Goal: Transaction & Acquisition: Purchase product/service

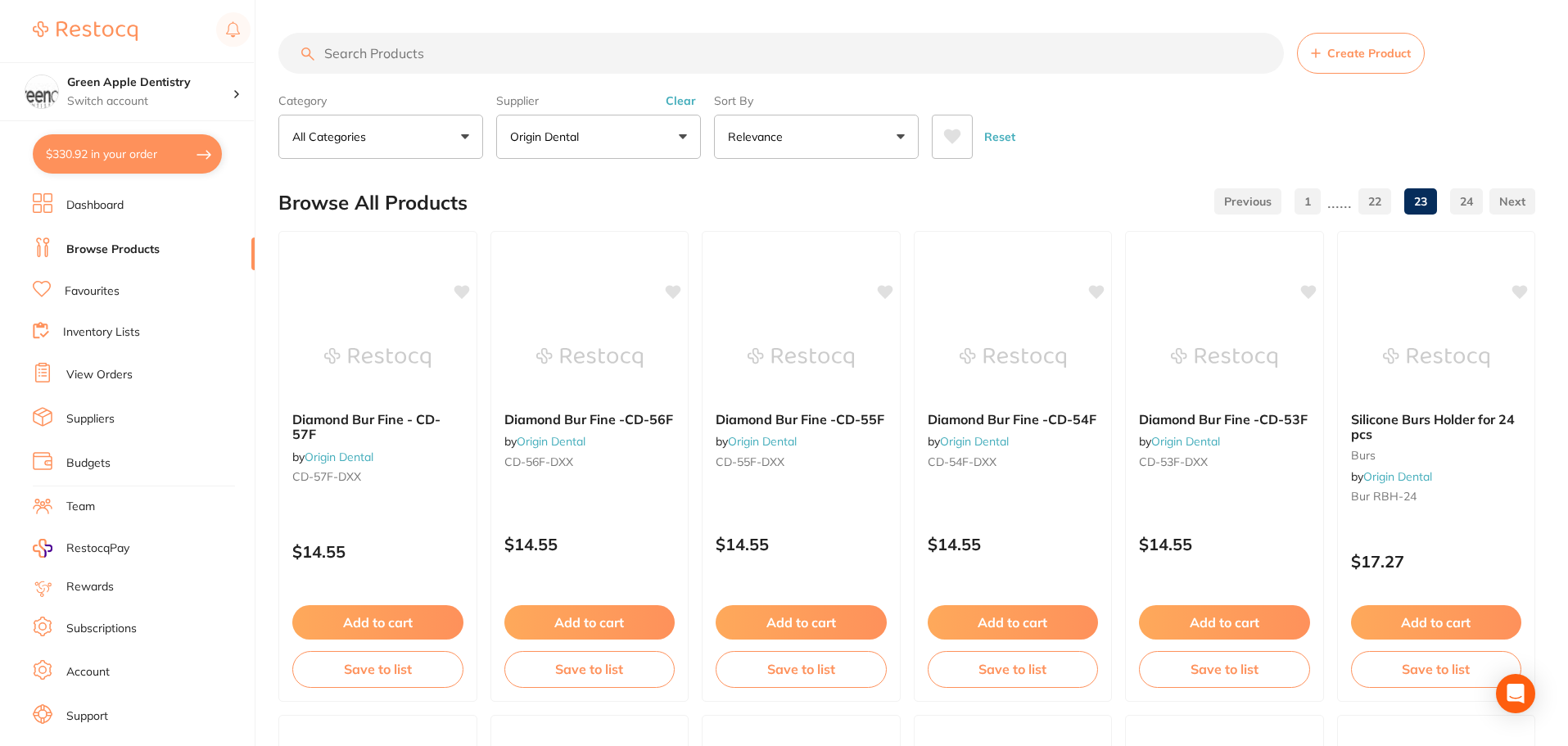
click at [379, 52] on input "search" at bounding box center [781, 52] width 1006 height 41
type input "fast set heavy body"
click at [601, 130] on button "Origin Dental" at bounding box center [599, 137] width 205 height 45
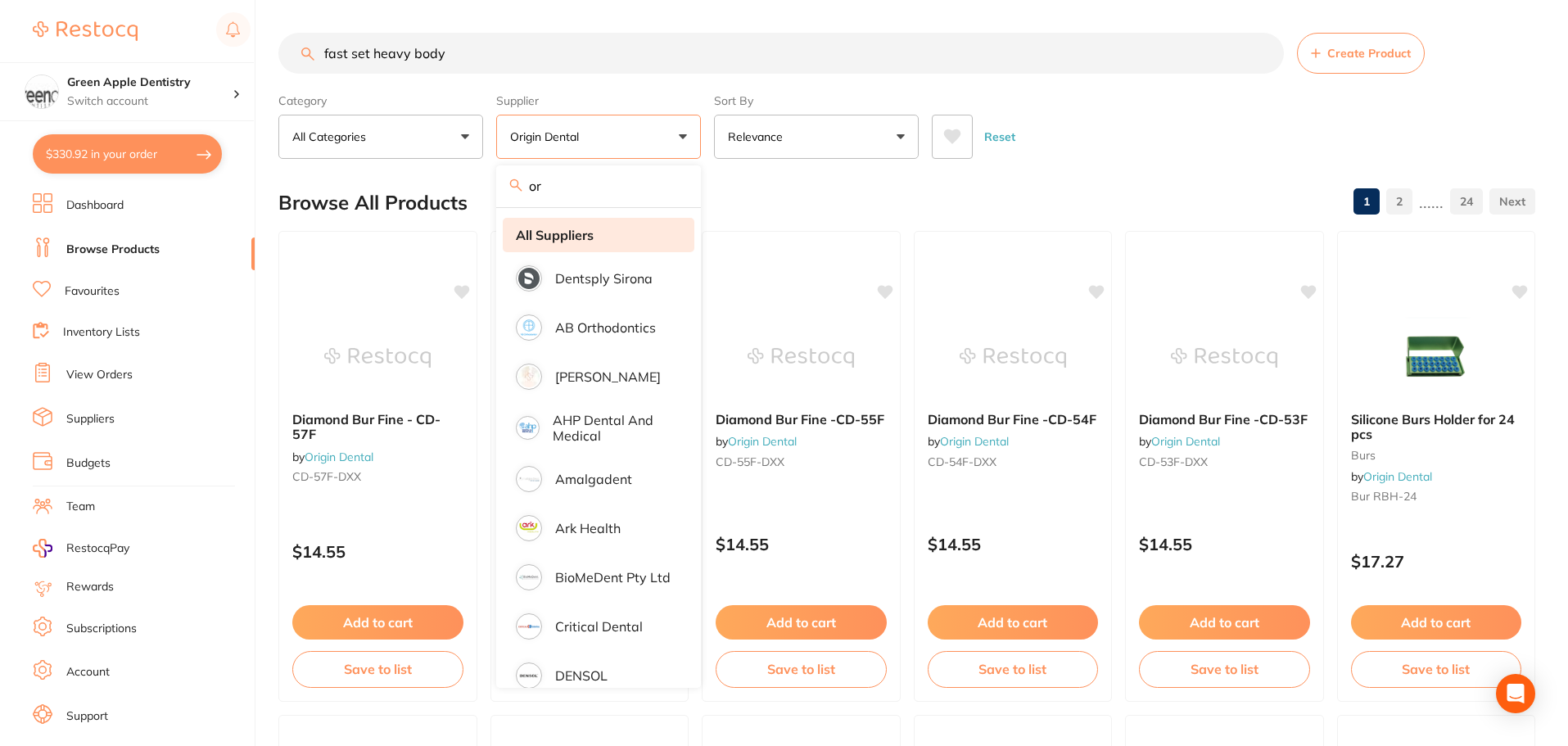
click at [554, 236] on strong "All Suppliers" at bounding box center [555, 234] width 78 height 15
click at [591, 233] on strong "All Suppliers" at bounding box center [555, 234] width 78 height 15
click at [1173, 179] on div "Browse All Products 1 2 ...... 24" at bounding box center [906, 202] width 1257 height 54
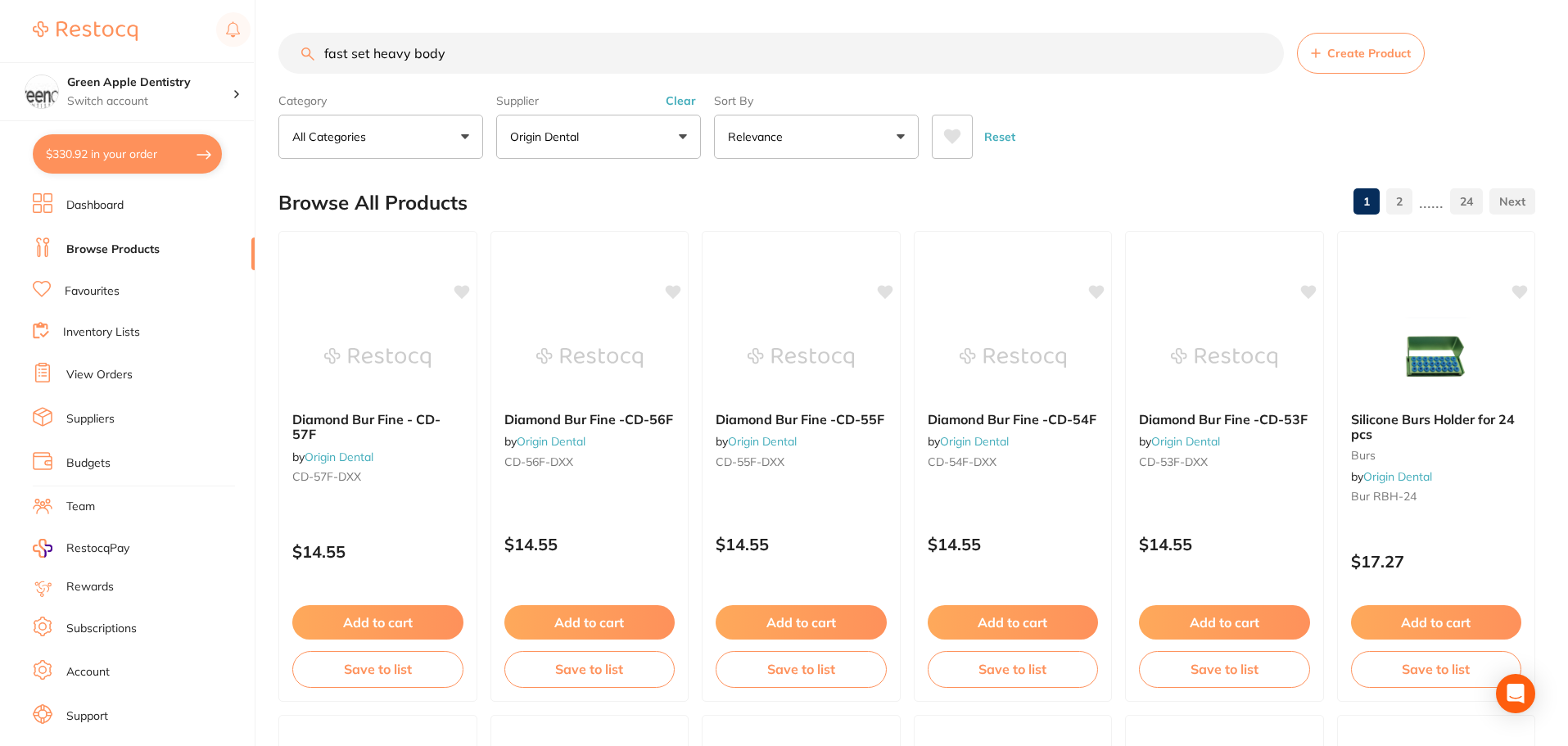
click at [544, 122] on button "Origin Dental" at bounding box center [599, 137] width 205 height 45
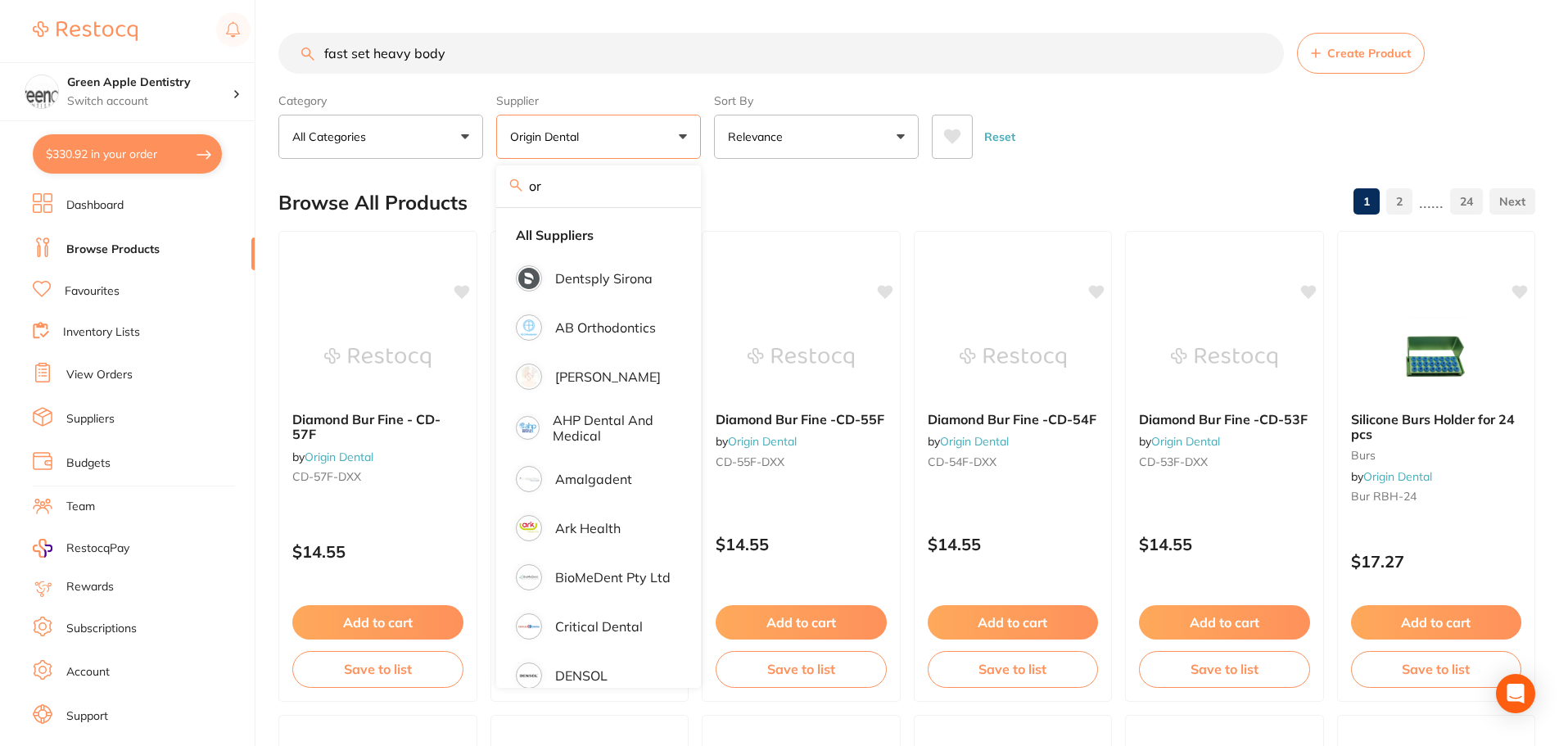
type input "o"
click at [577, 235] on strong "All Suppliers" at bounding box center [555, 234] width 78 height 15
click at [1236, 153] on div "Reset" at bounding box center [1227, 131] width 591 height 57
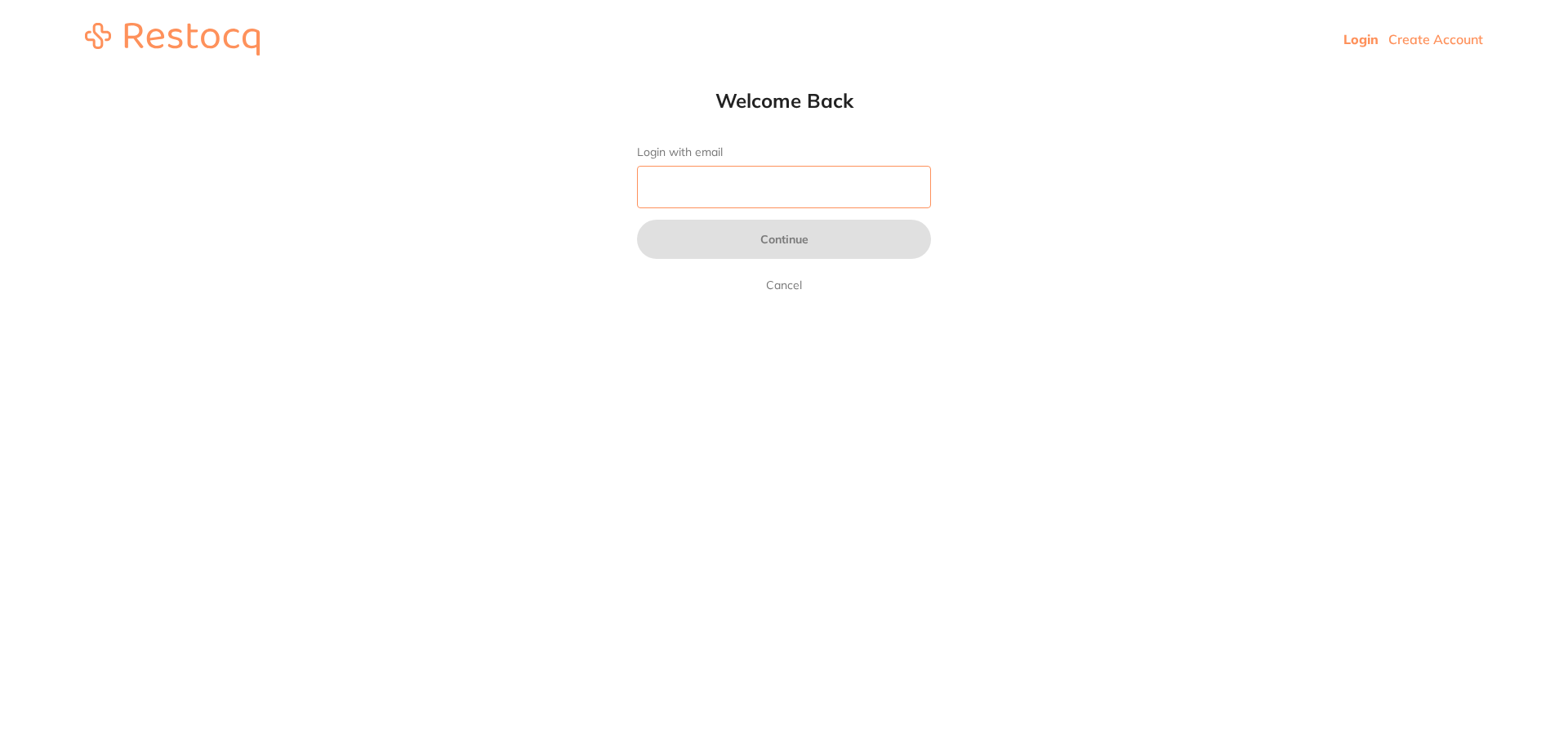
click at [866, 197] on input "Login with email" at bounding box center [784, 186] width 294 height 42
type input "[EMAIL_ADDRESS][DOMAIN_NAME]"
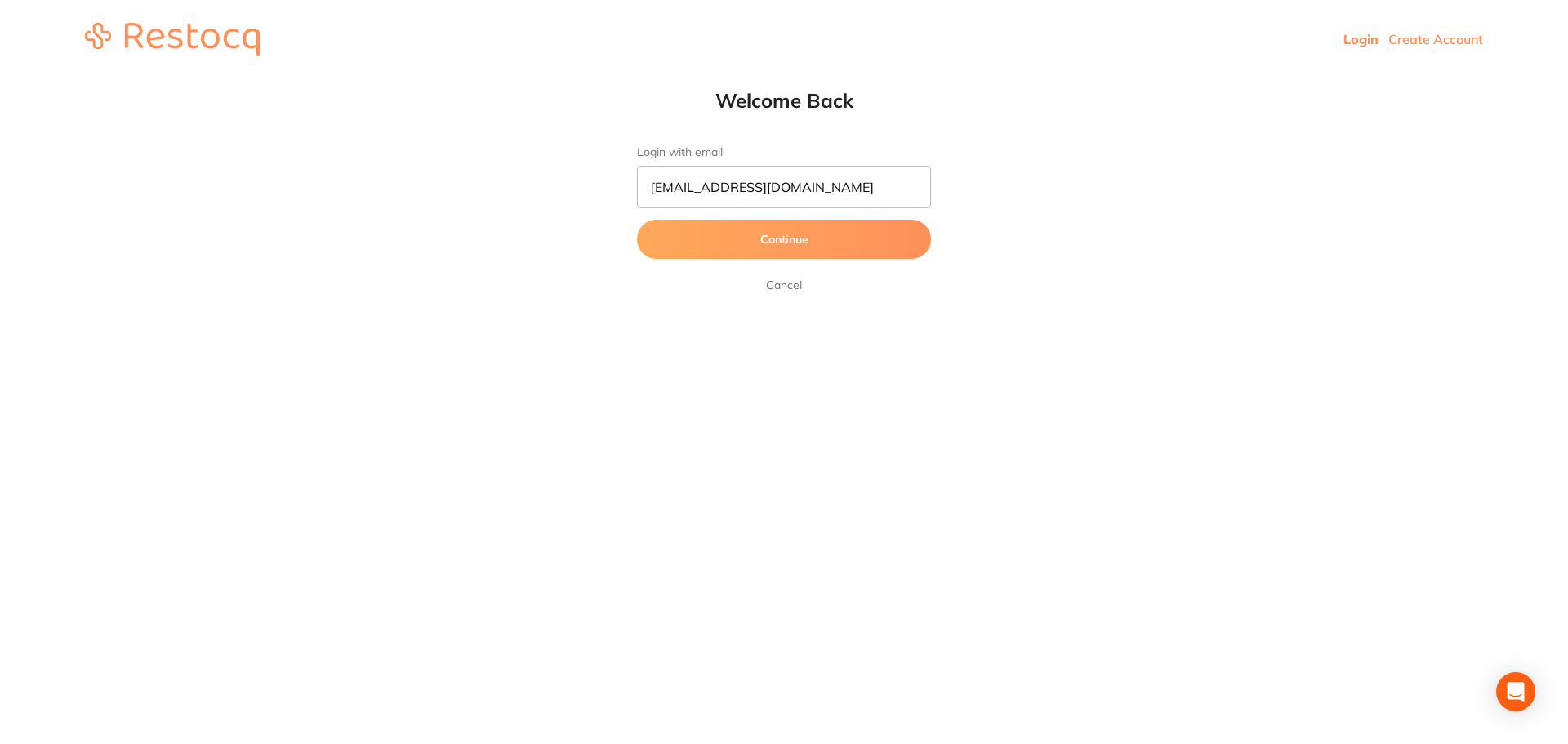
click at [820, 234] on button "Continue" at bounding box center [784, 240] width 294 height 39
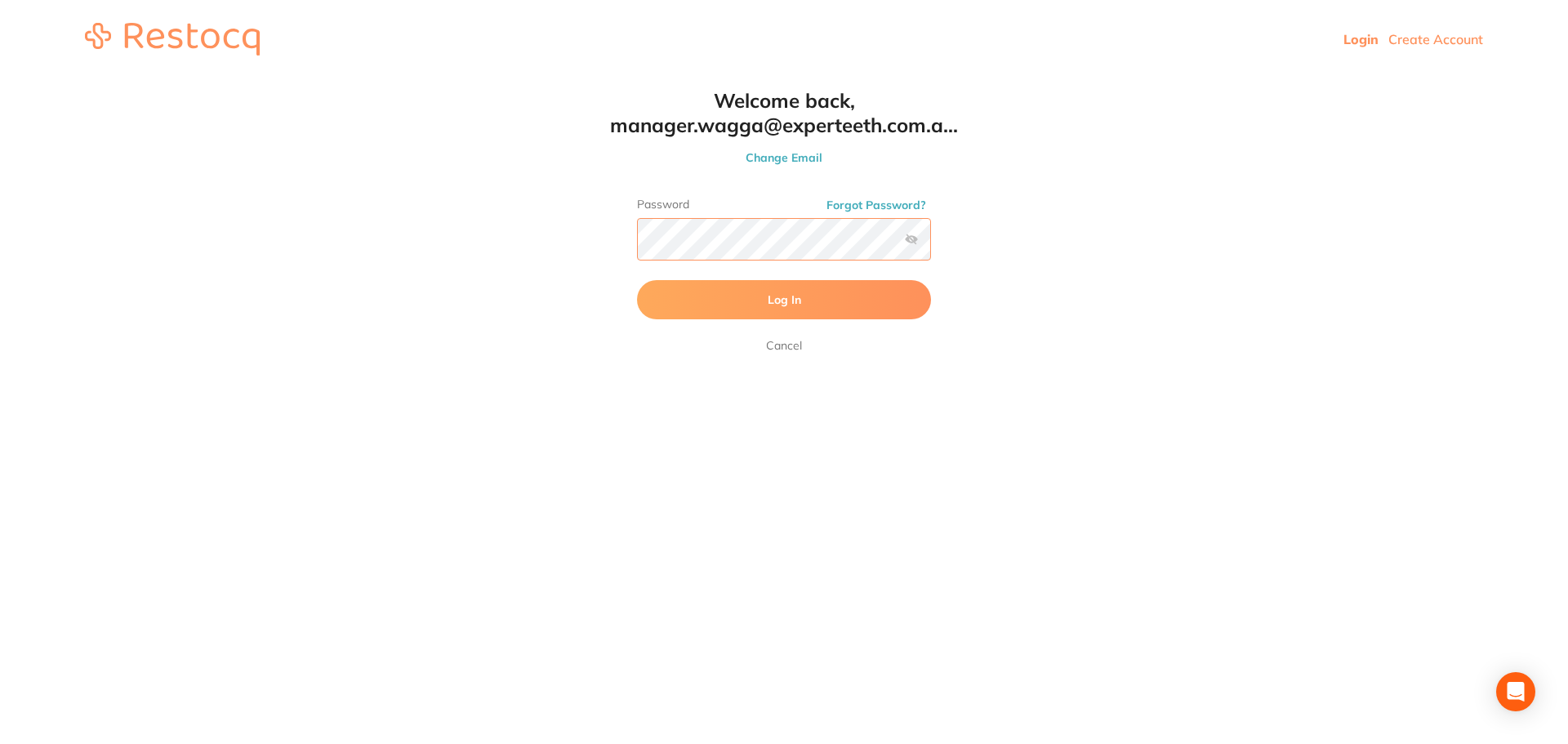
click at [637, 280] on button "Log In" at bounding box center [784, 300] width 294 height 39
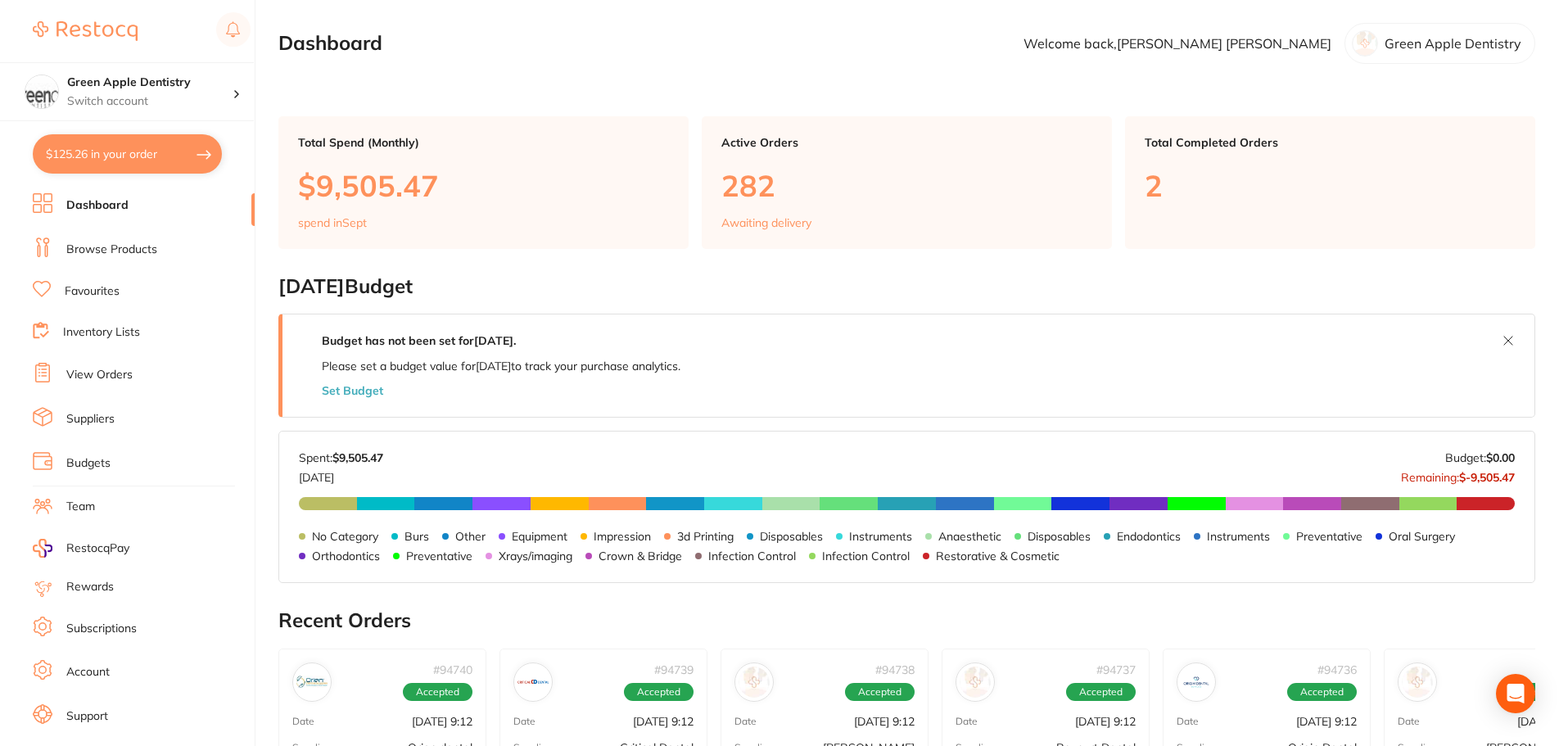
click at [113, 257] on link "Browse Products" at bounding box center [112, 249] width 91 height 17
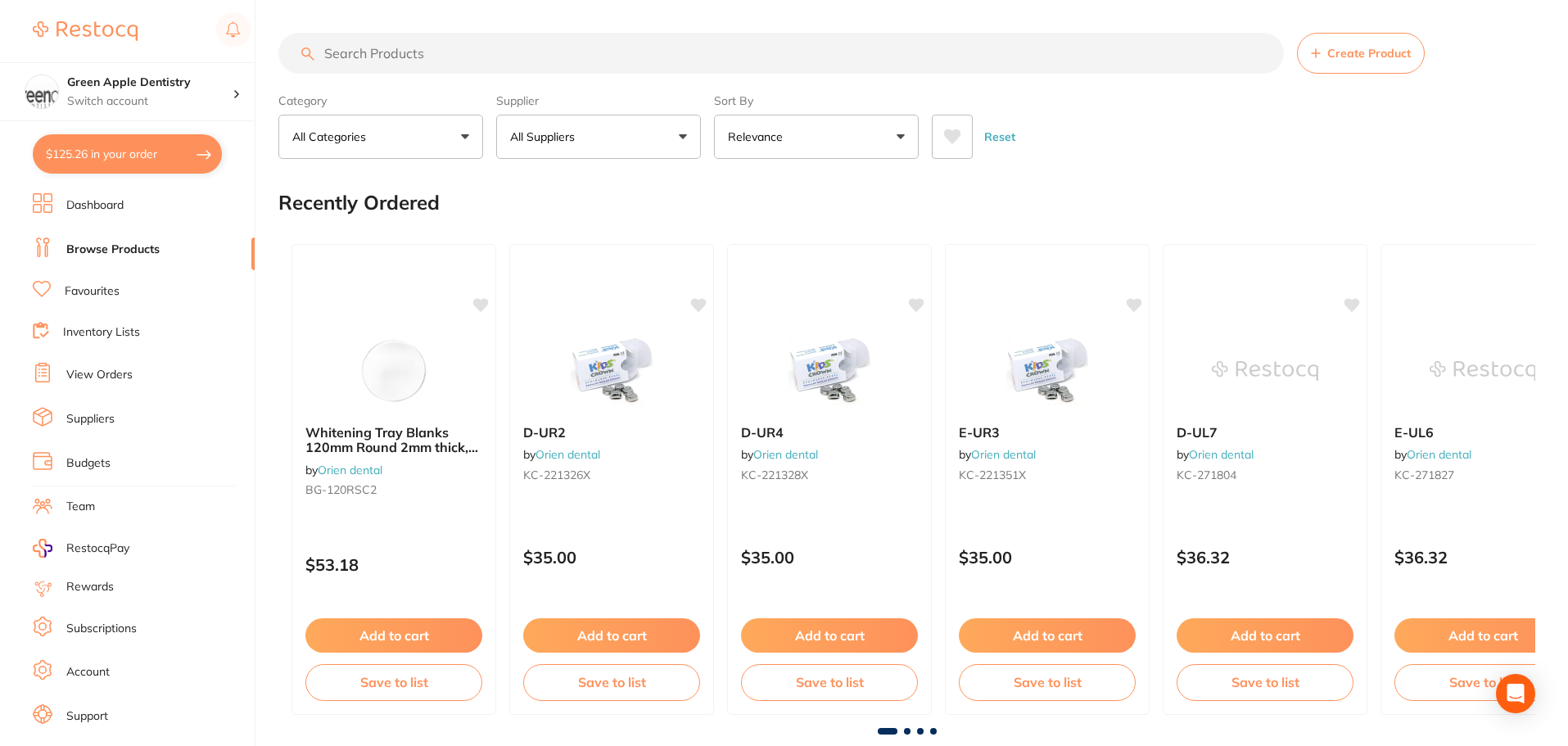
click at [559, 59] on input "search" at bounding box center [781, 52] width 1006 height 41
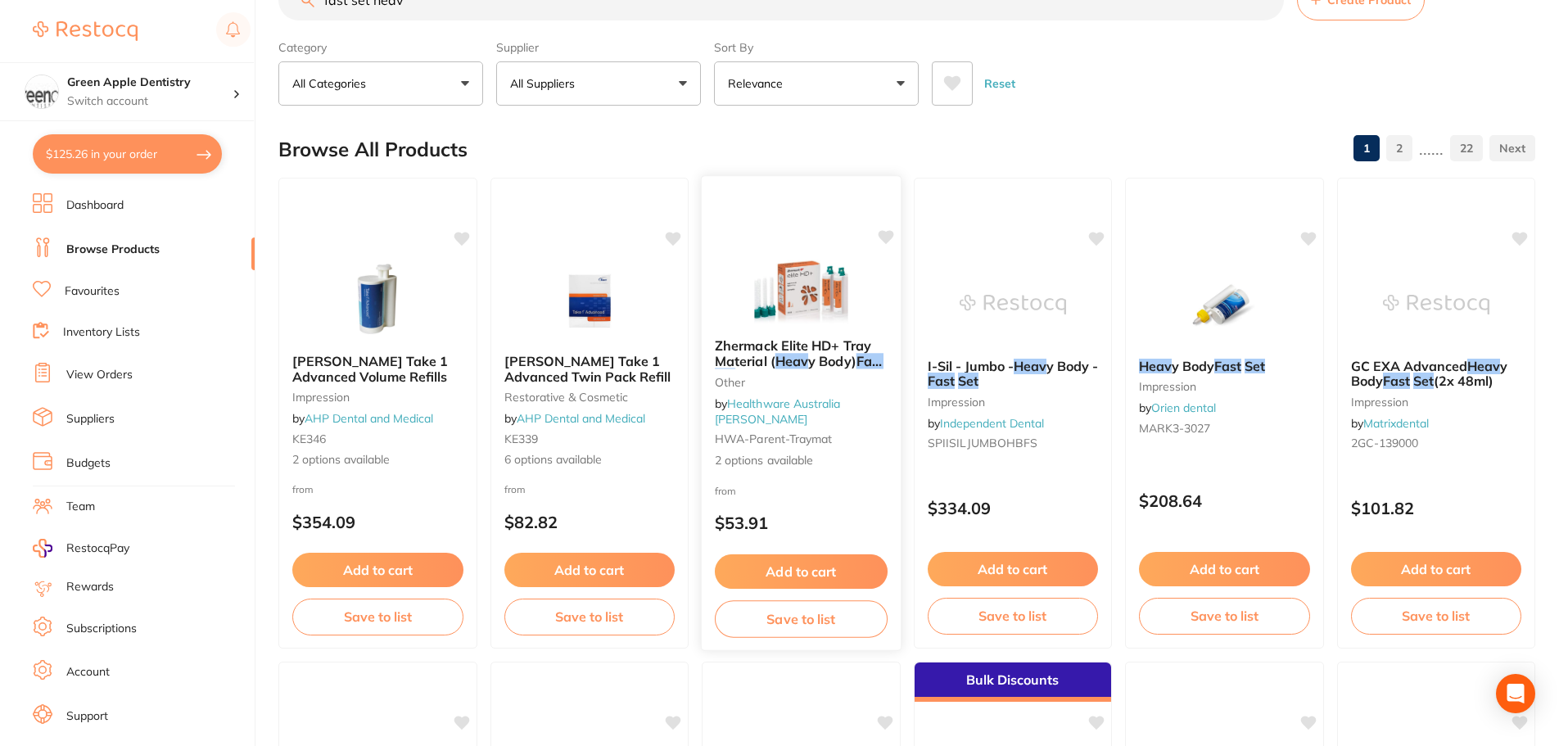
scroll to position [82, 0]
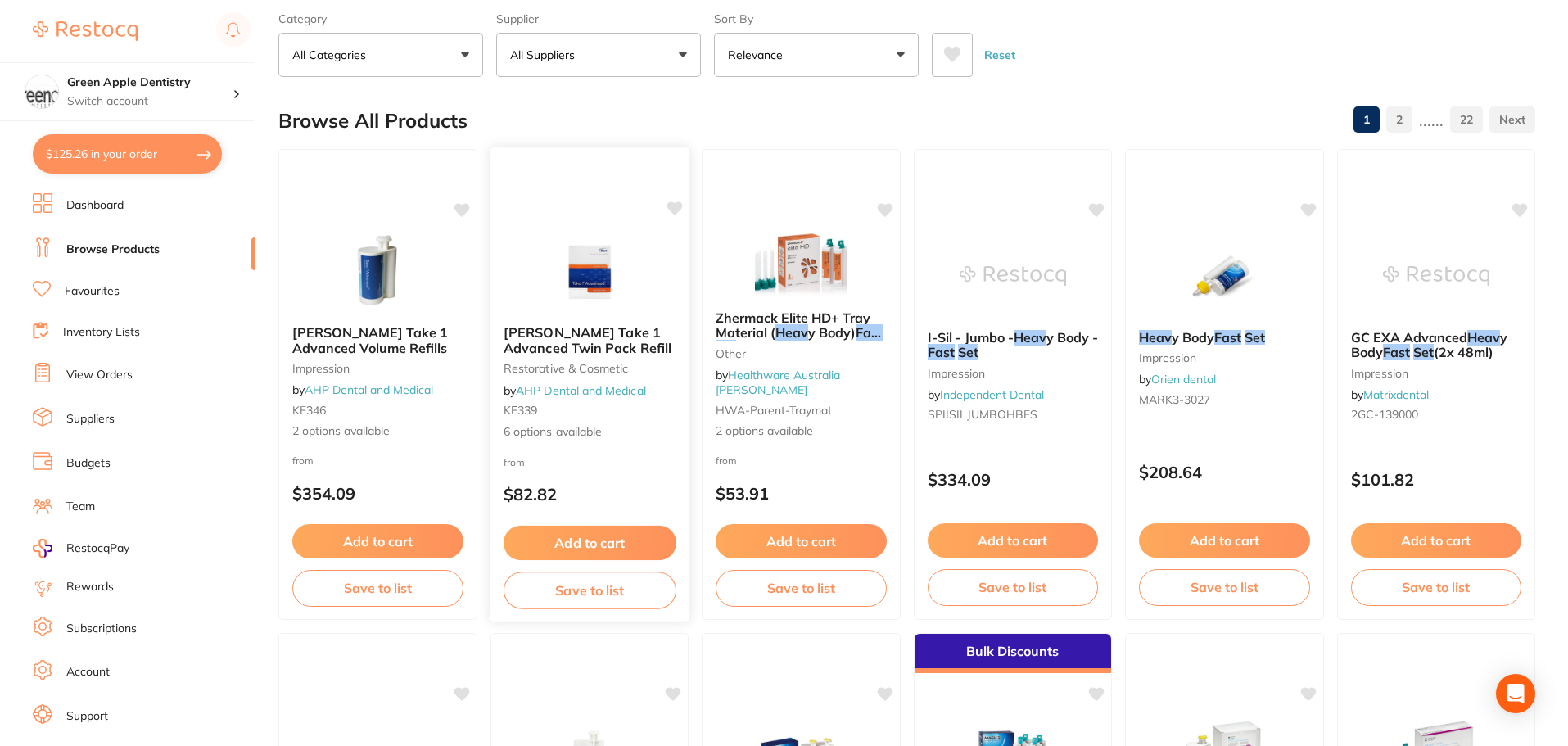
type input "fast set heav"
click at [674, 289] on div at bounding box center [589, 271] width 199 height 83
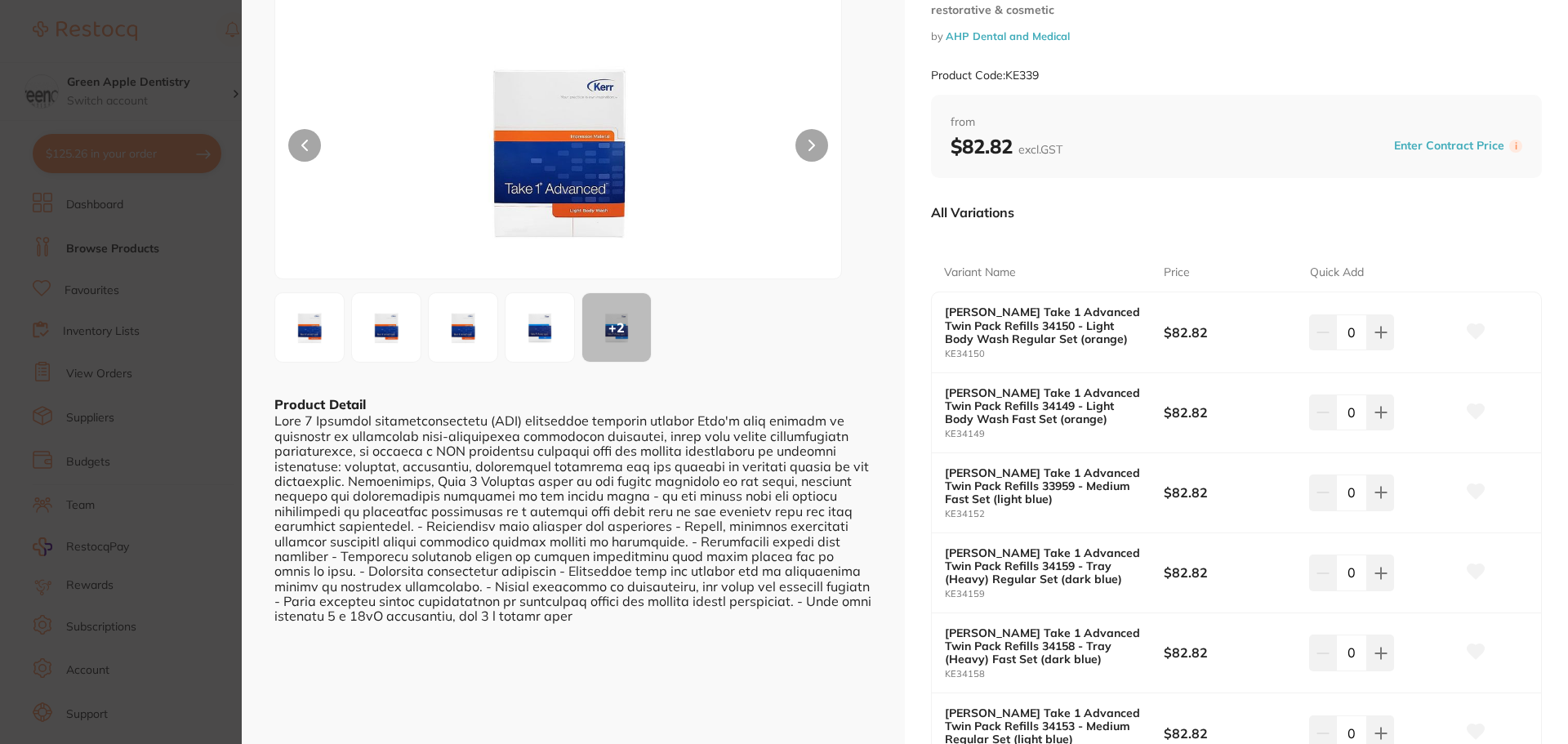
scroll to position [164, 0]
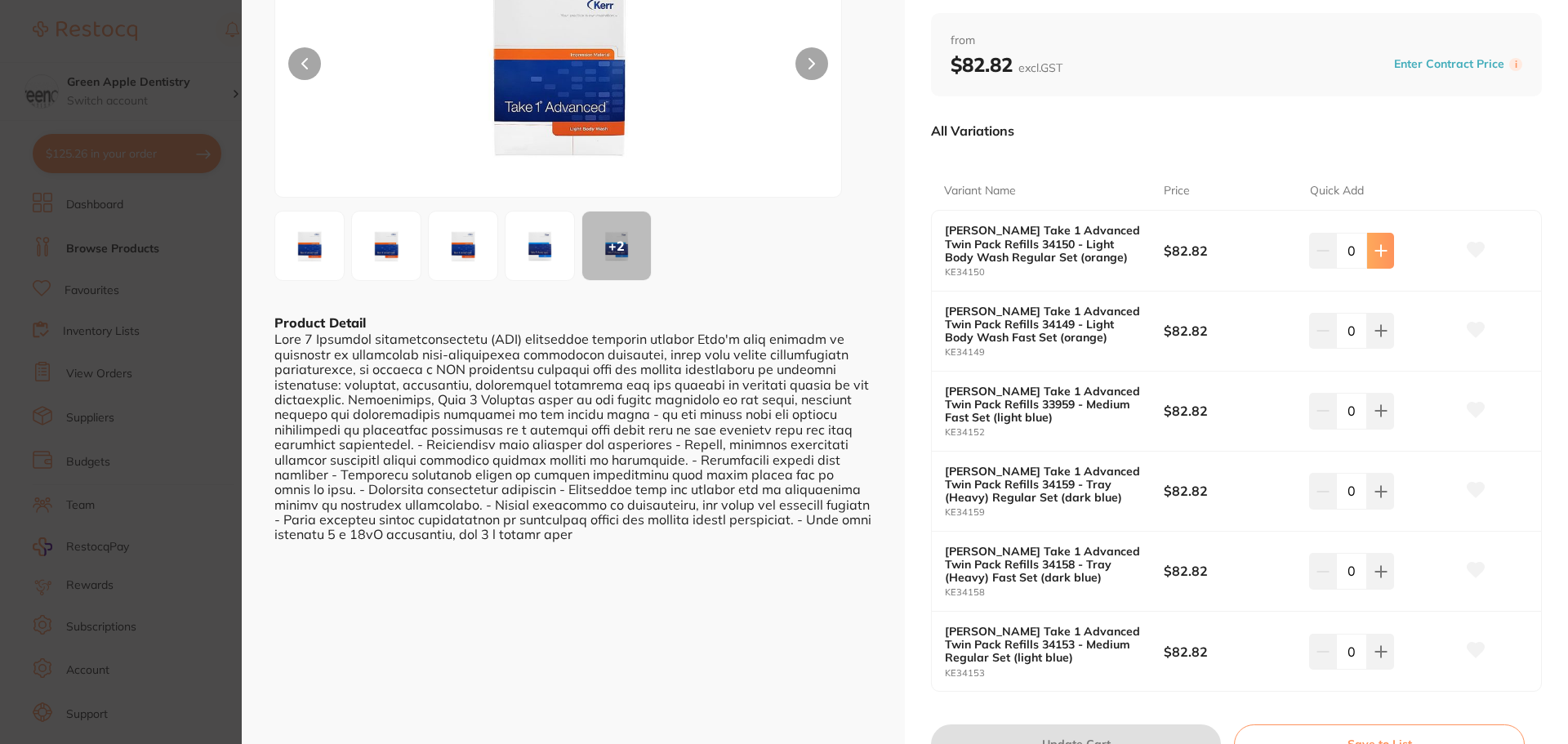
click at [1369, 253] on button at bounding box center [1380, 251] width 27 height 36
click at [1309, 260] on button at bounding box center [1321, 251] width 27 height 36
type input "0"
click at [1377, 330] on icon at bounding box center [1380, 331] width 11 height 11
type input "1"
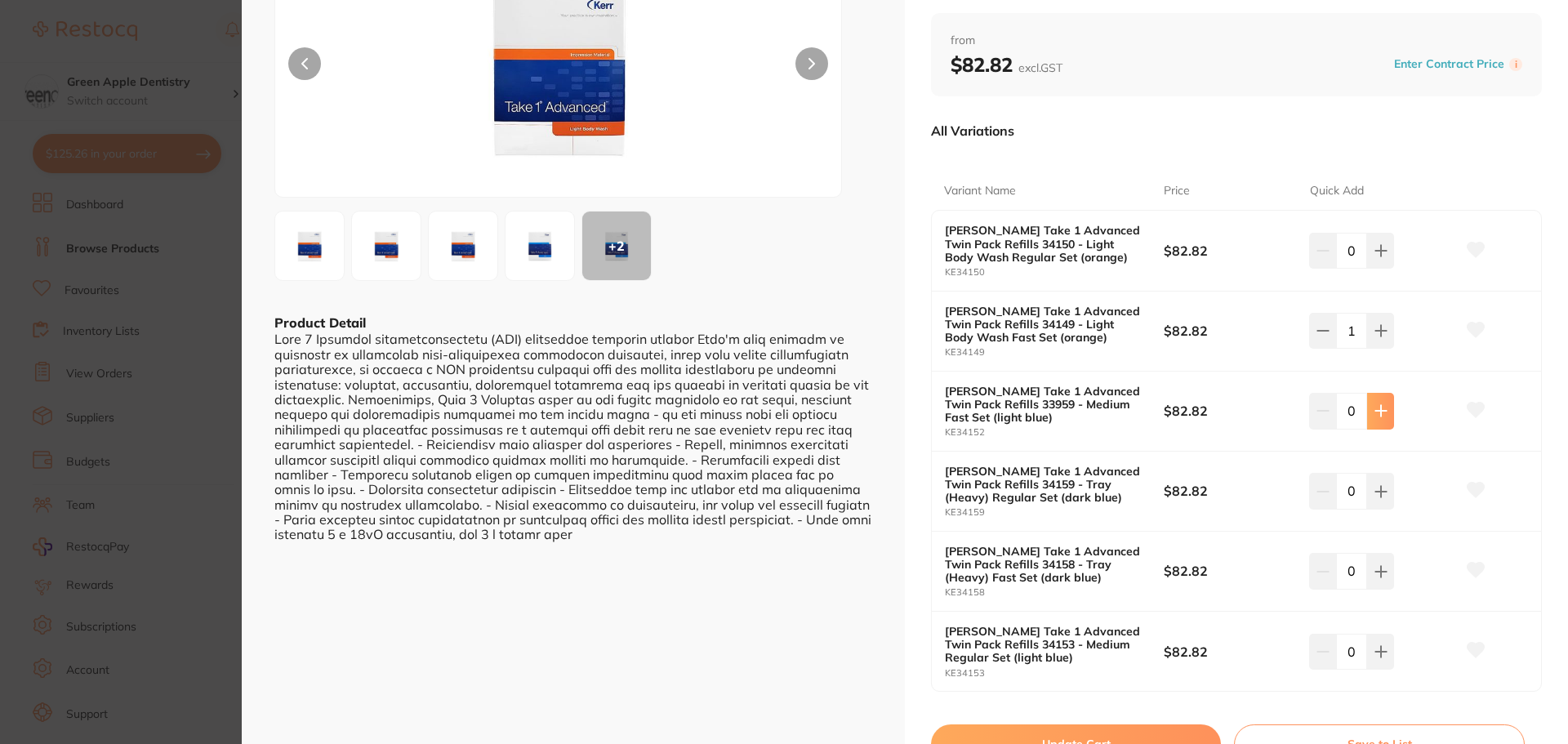
click at [1388, 412] on button at bounding box center [1380, 410] width 27 height 36
type input "1"
click at [1374, 572] on icon at bounding box center [1380, 571] width 13 height 13
type input "1"
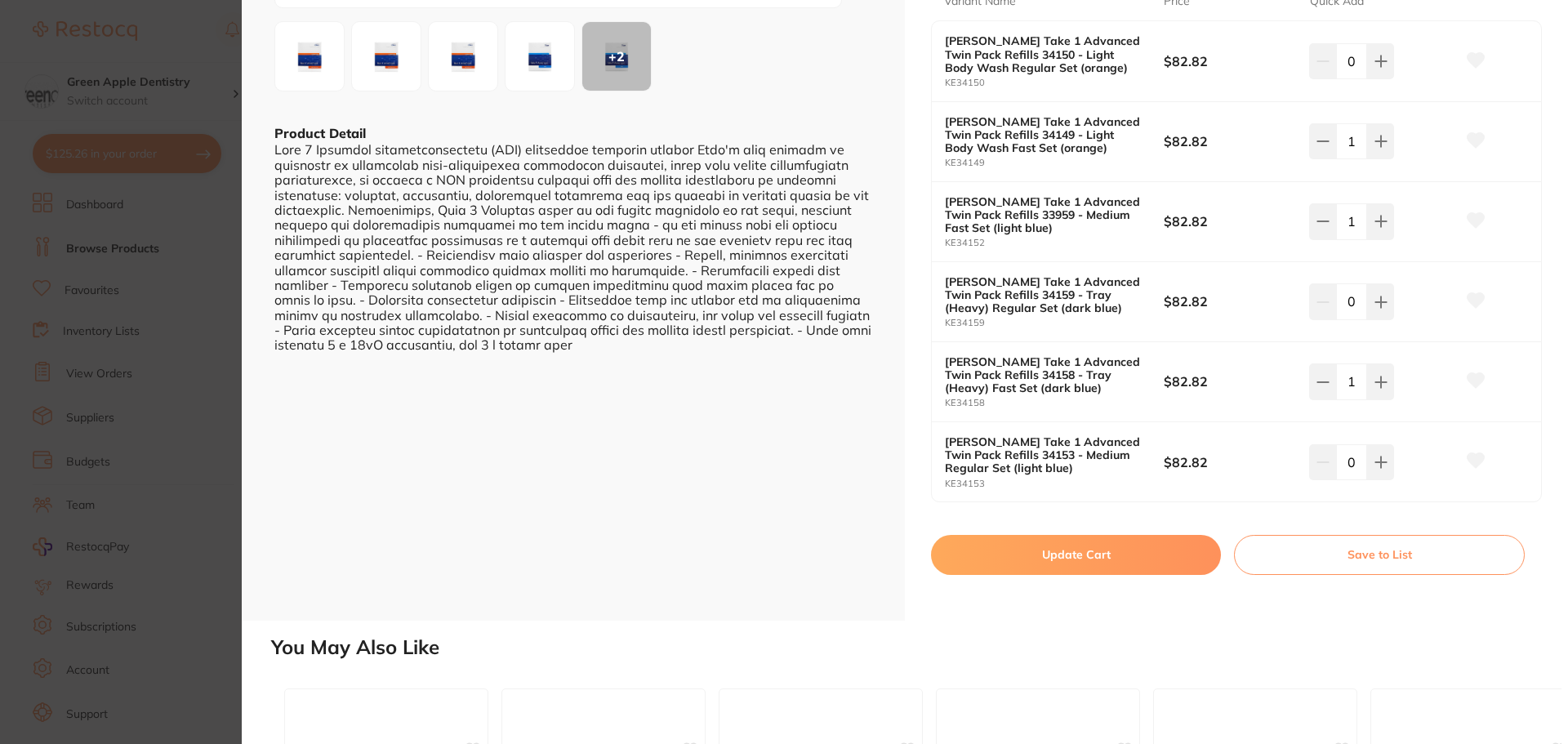
scroll to position [327, 0]
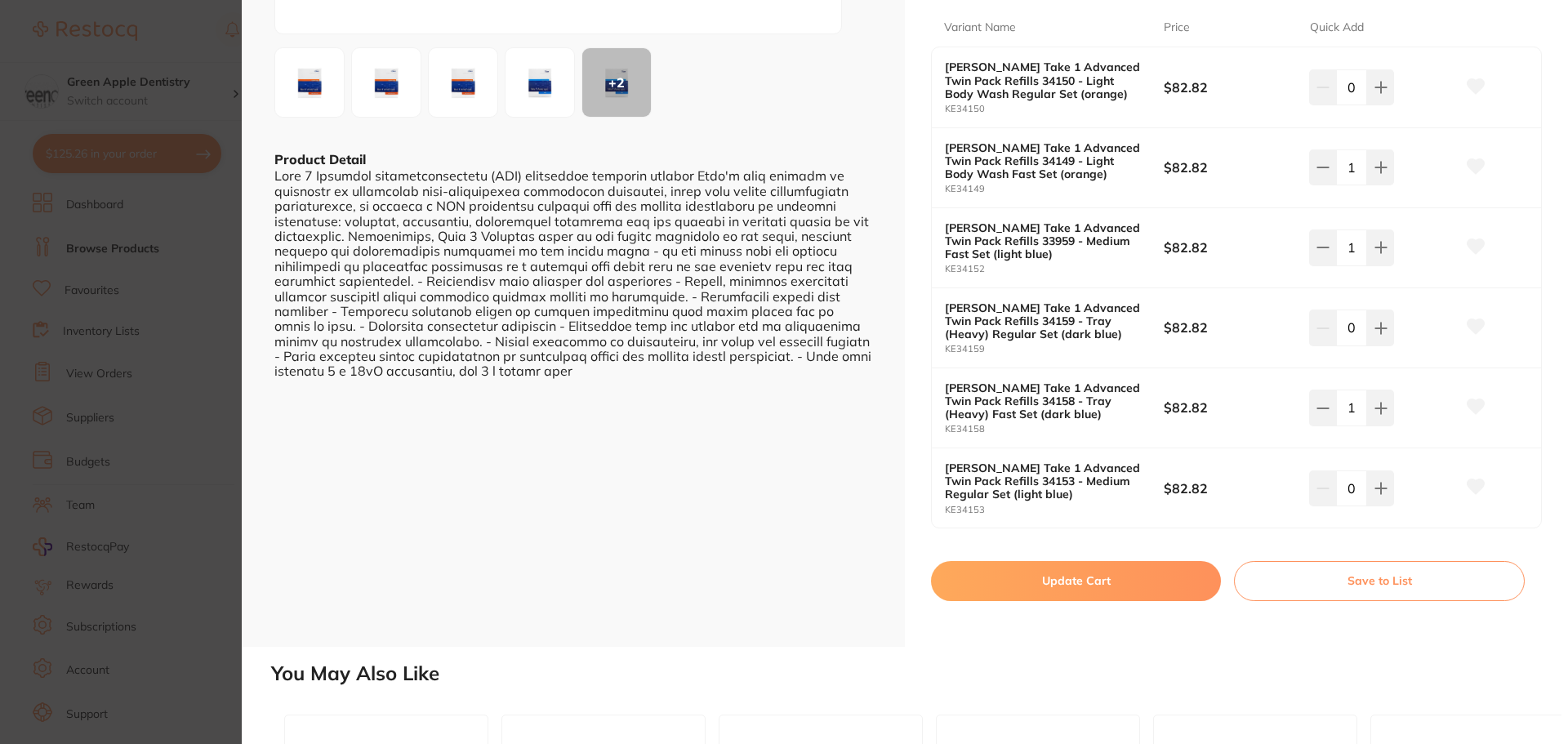
click at [1090, 586] on button "Update Cart" at bounding box center [1076, 581] width 290 height 39
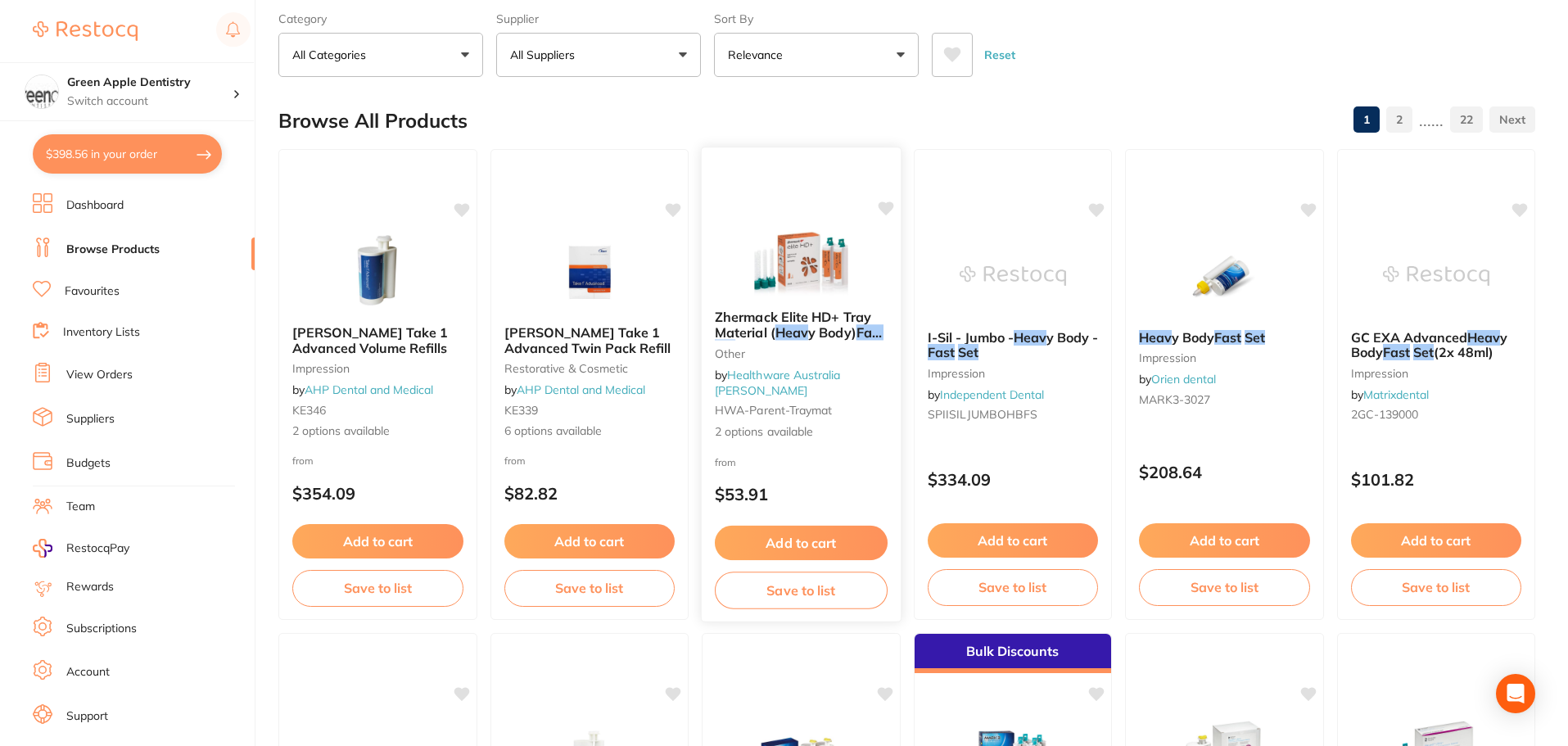
click at [802, 291] on img at bounding box center [801, 255] width 107 height 83
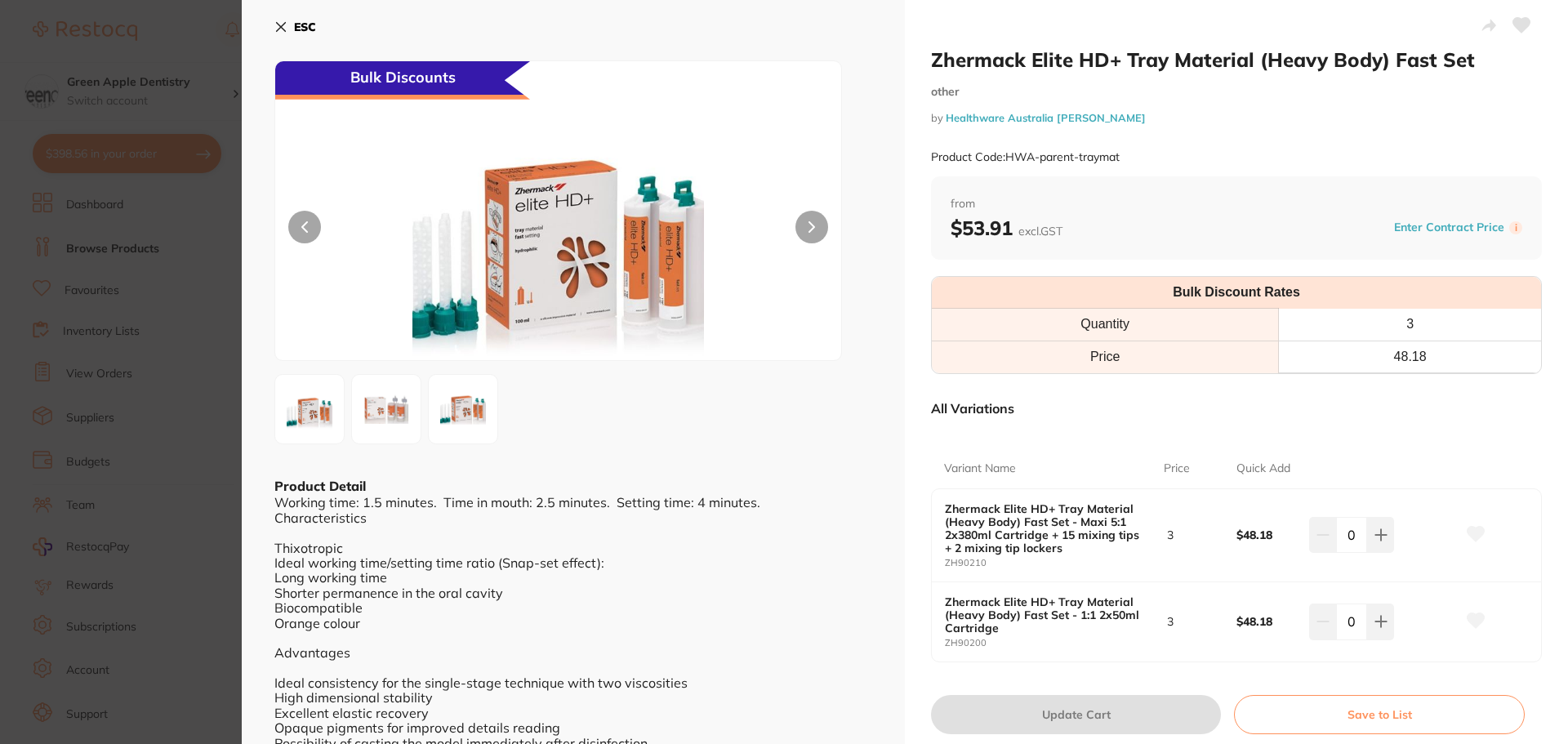
click at [287, 26] on icon at bounding box center [280, 27] width 13 height 13
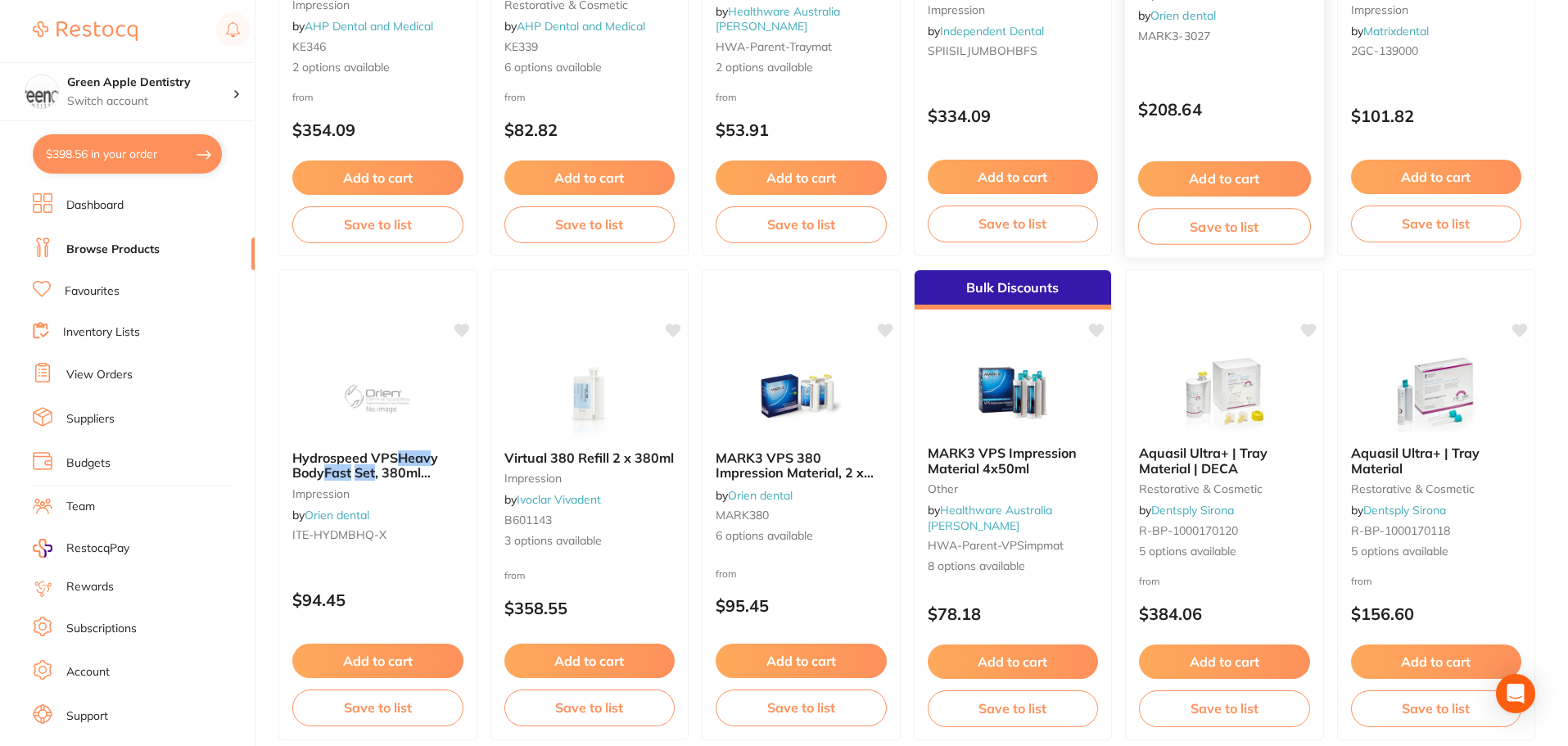
scroll to position [655, 0]
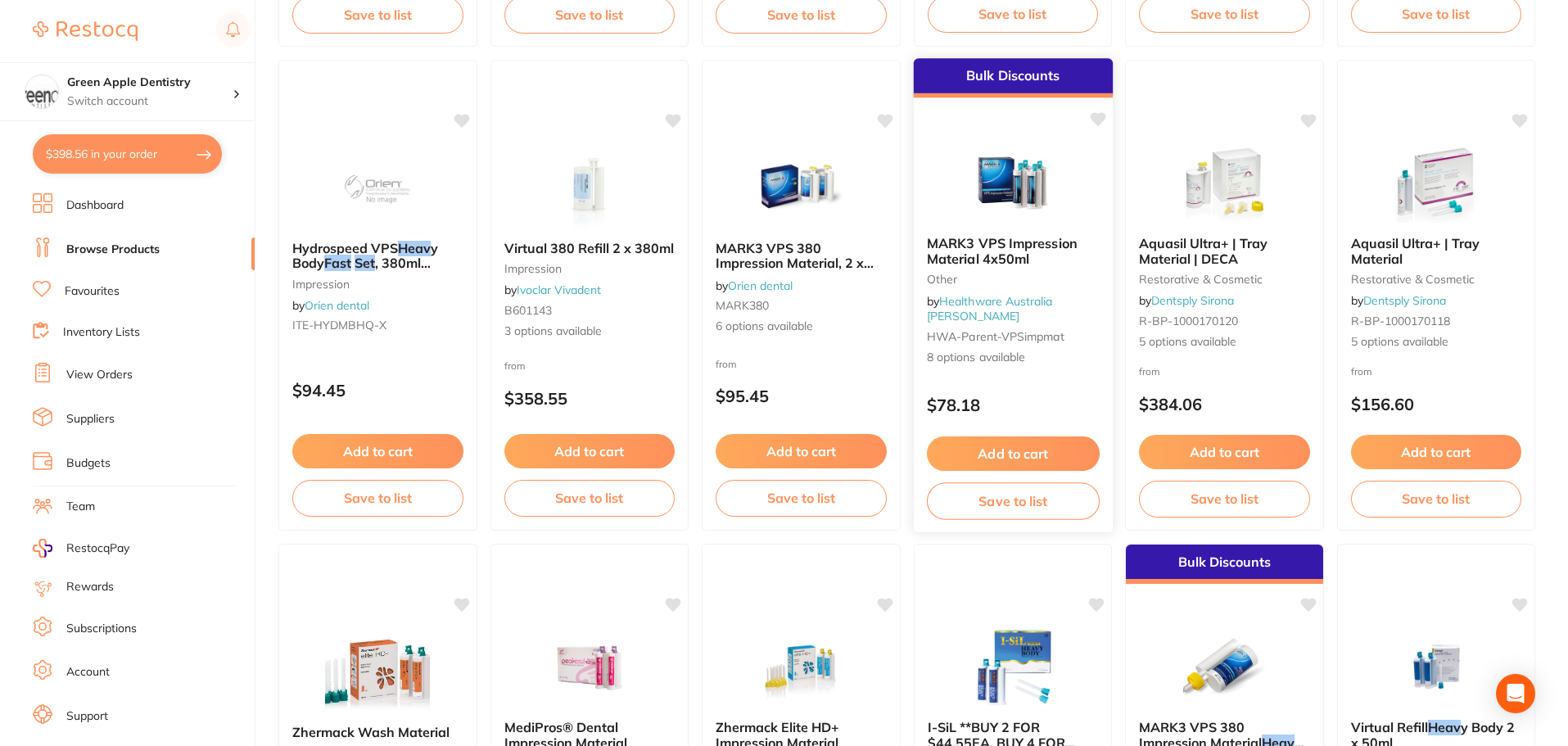
click at [977, 212] on img at bounding box center [1013, 182] width 107 height 83
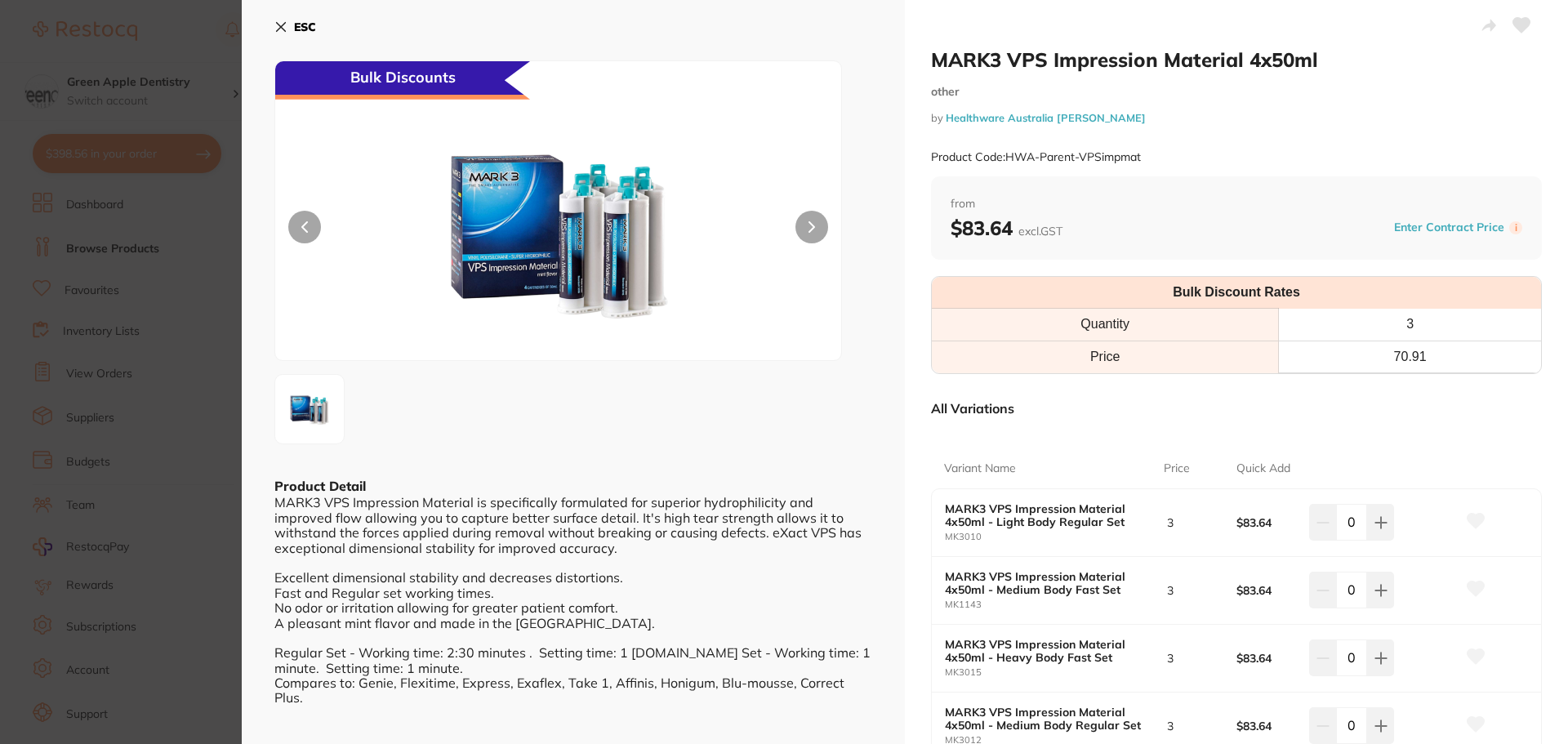
click at [281, 17] on button "ESC" at bounding box center [295, 27] width 41 height 28
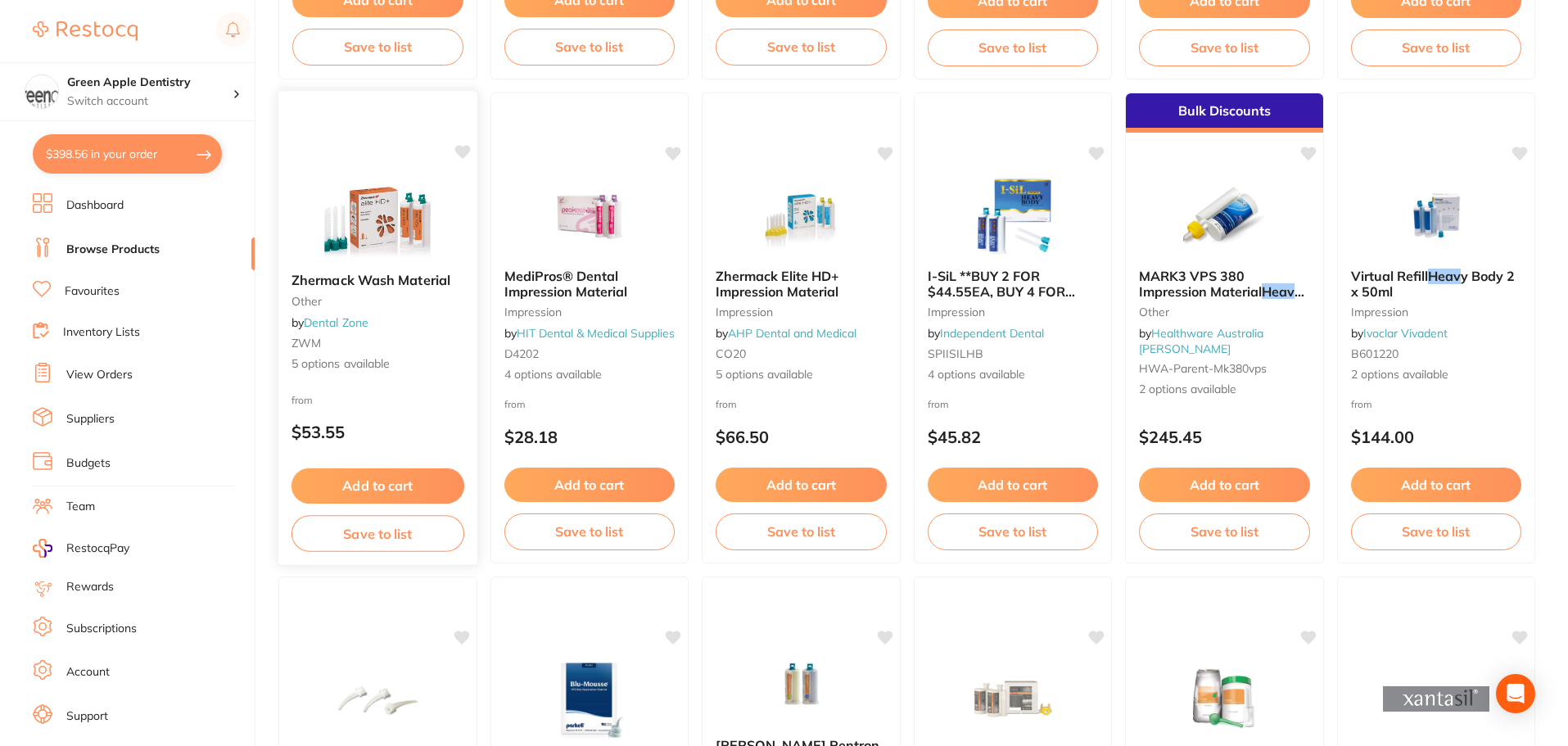
scroll to position [1147, 0]
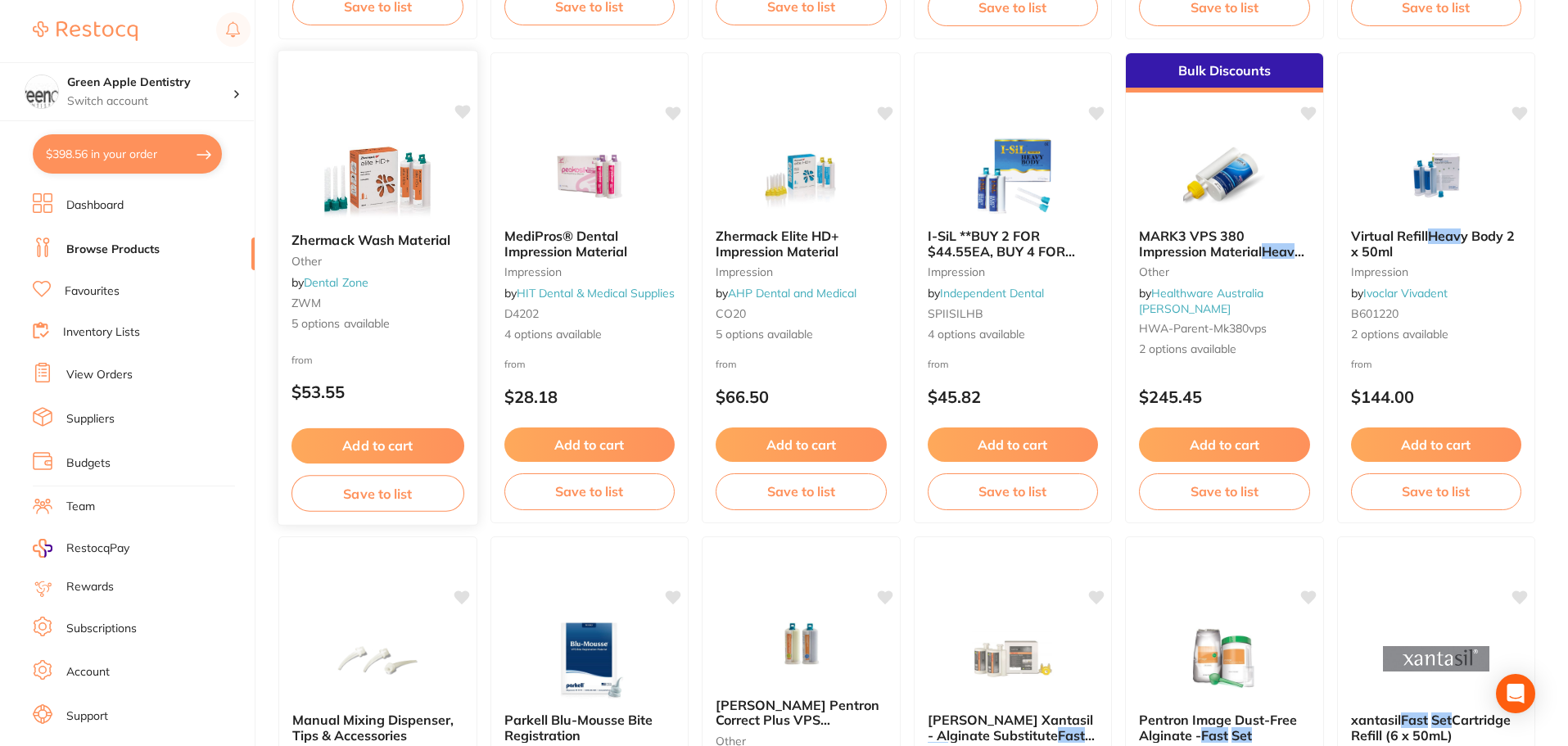
click at [410, 169] on img at bounding box center [378, 178] width 107 height 83
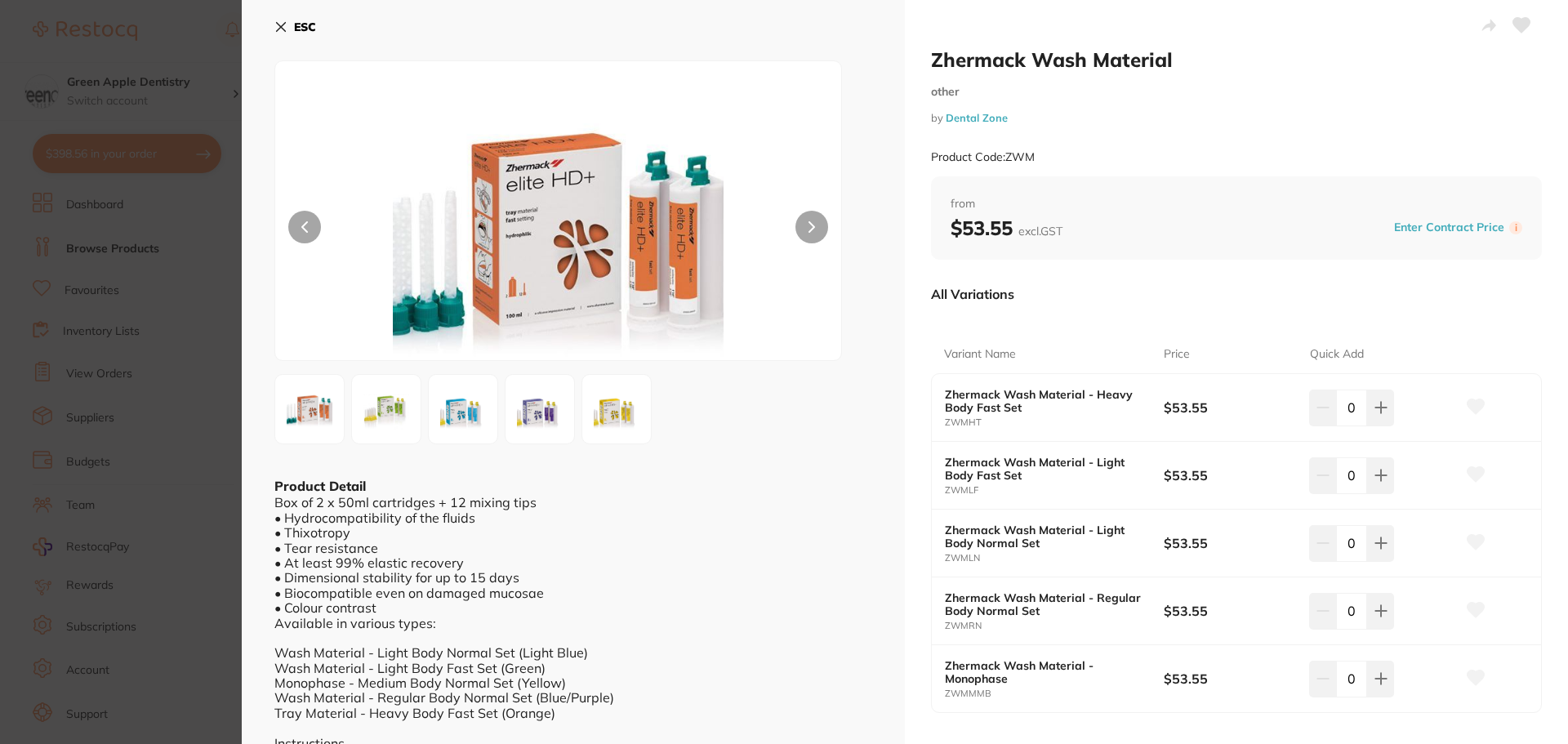
click at [287, 37] on button "ESC" at bounding box center [295, 27] width 41 height 28
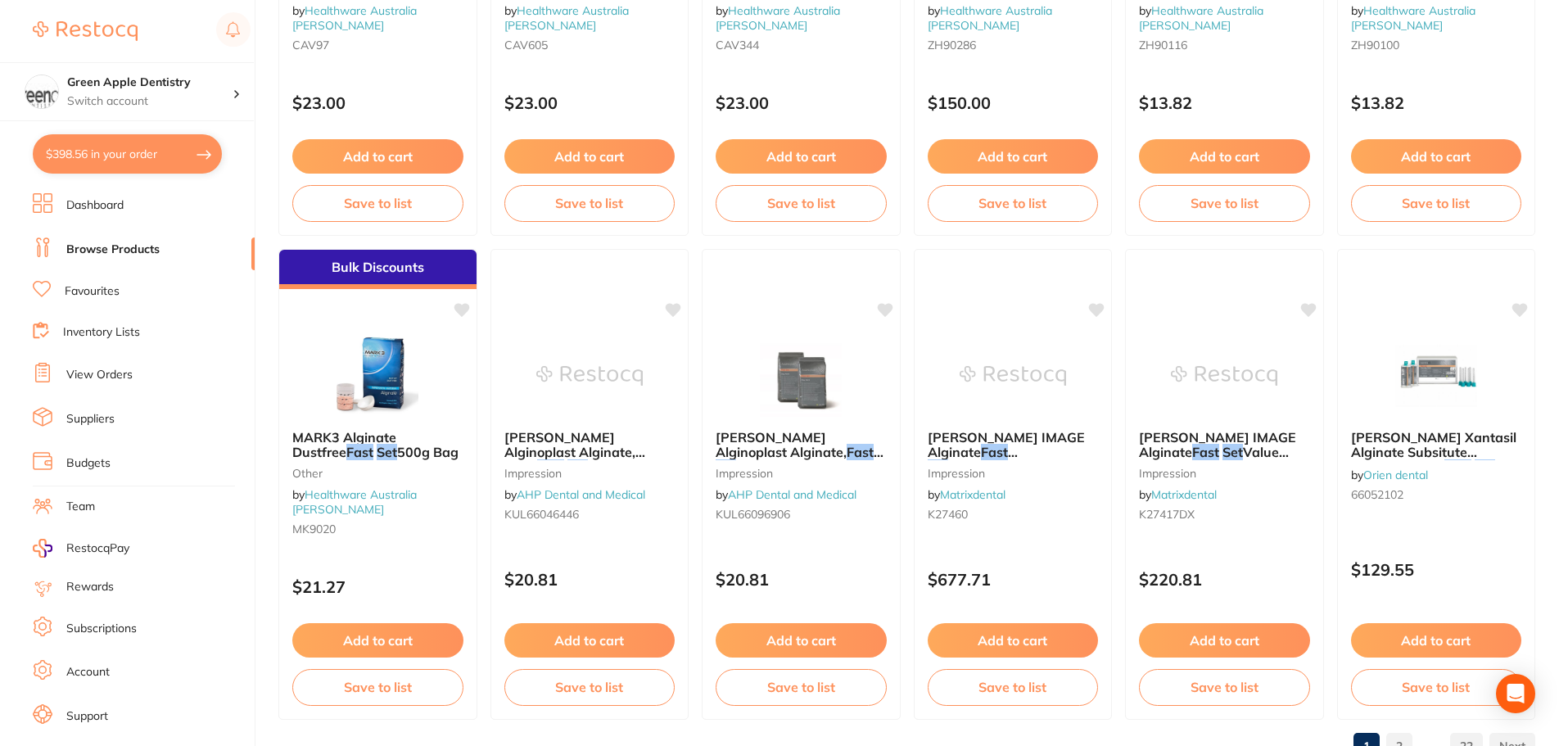
scroll to position [3914, 0]
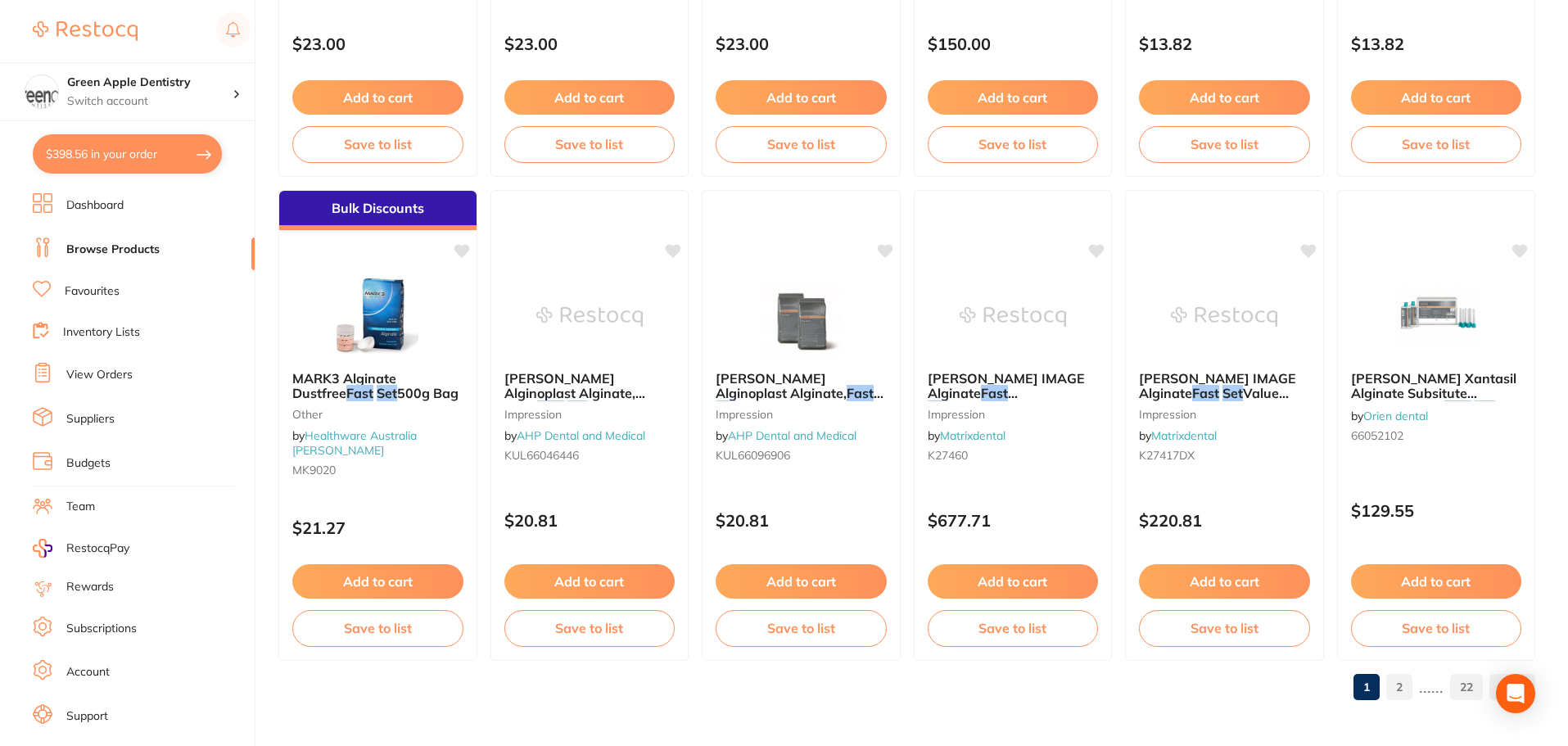
click at [1409, 679] on link "2" at bounding box center [1400, 687] width 26 height 33
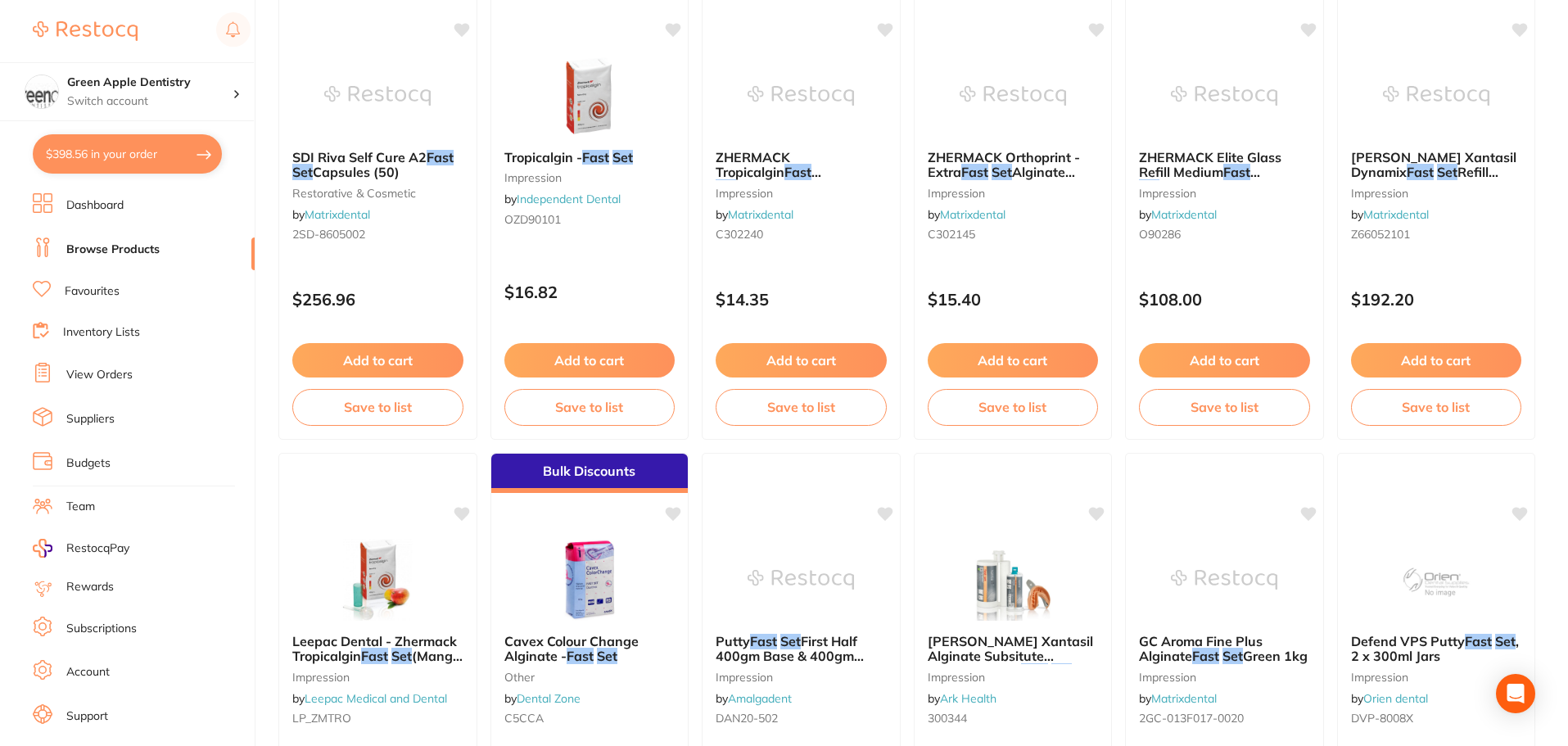
scroll to position [2211, 0]
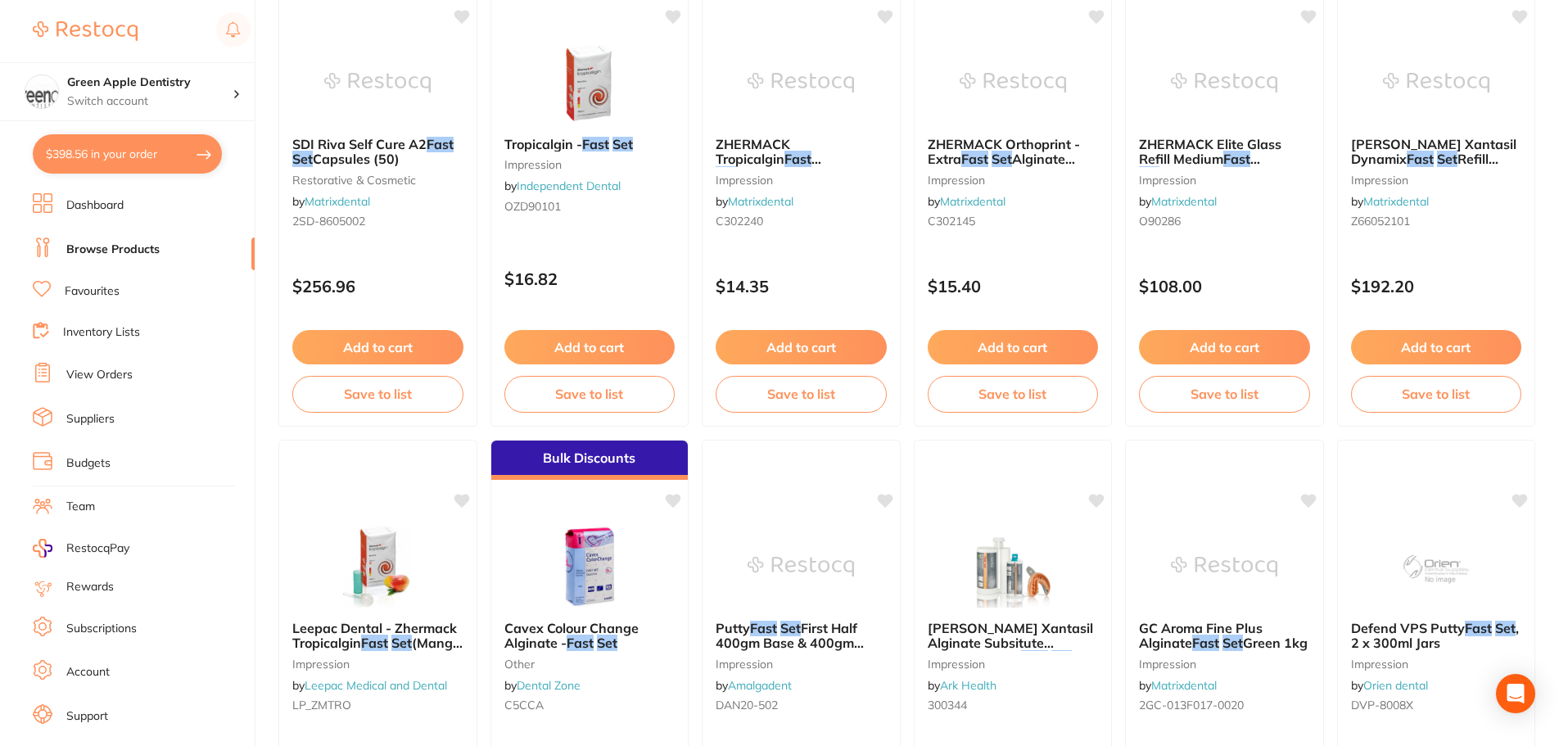
click at [155, 167] on button "$398.56 in your order" at bounding box center [127, 154] width 189 height 40
checkbox input "true"
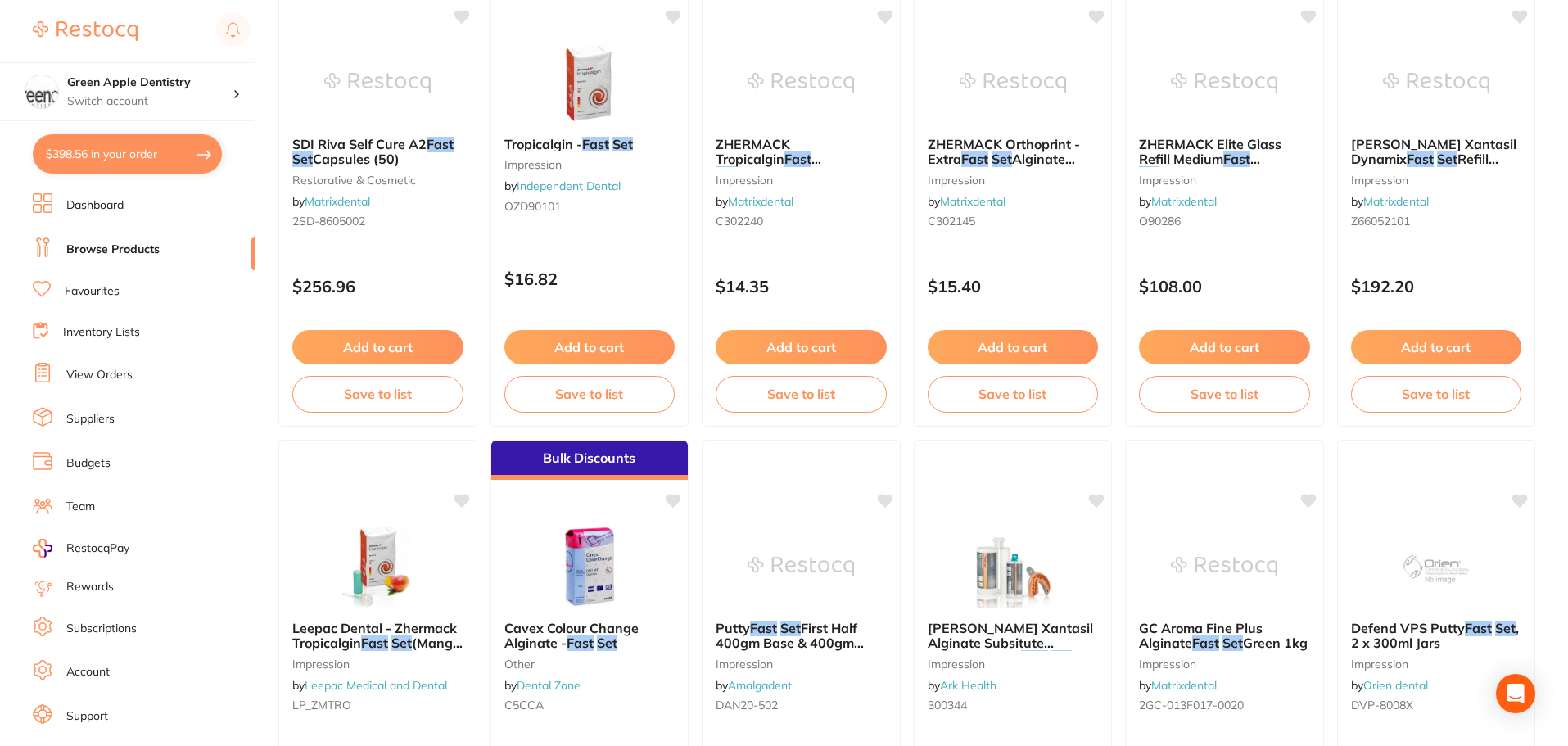
checkbox input "true"
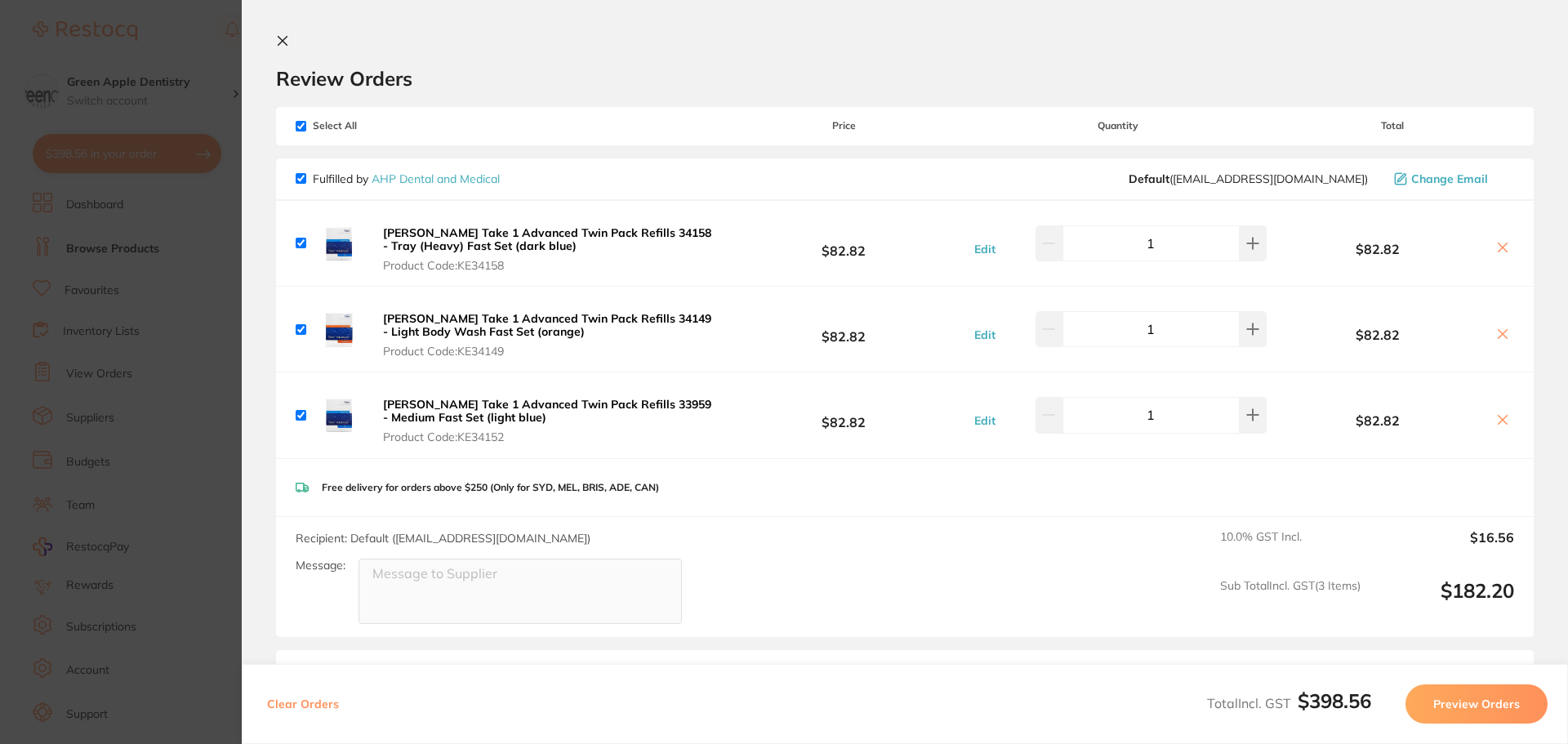
click at [286, 37] on icon at bounding box center [282, 40] width 9 height 9
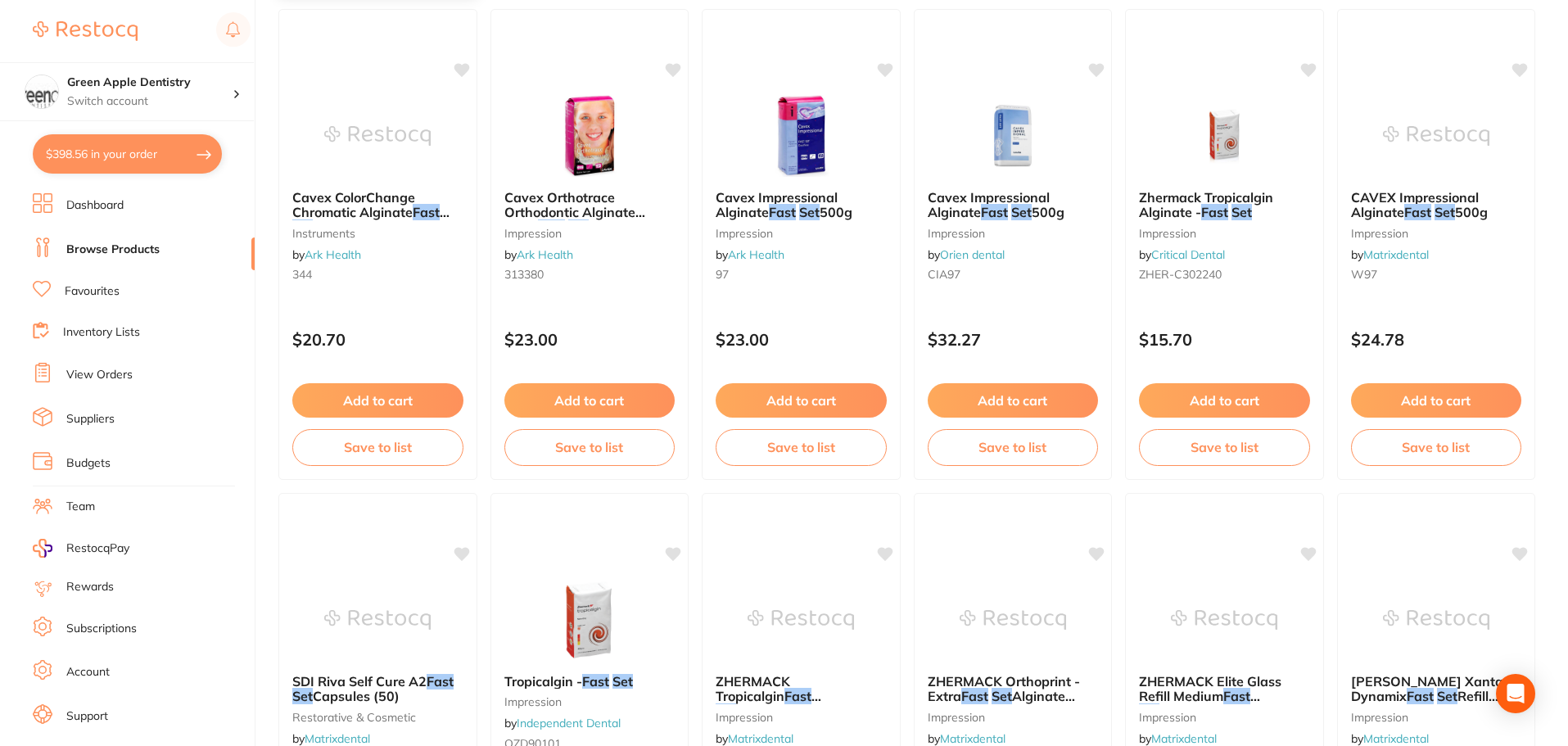
scroll to position [1638, 0]
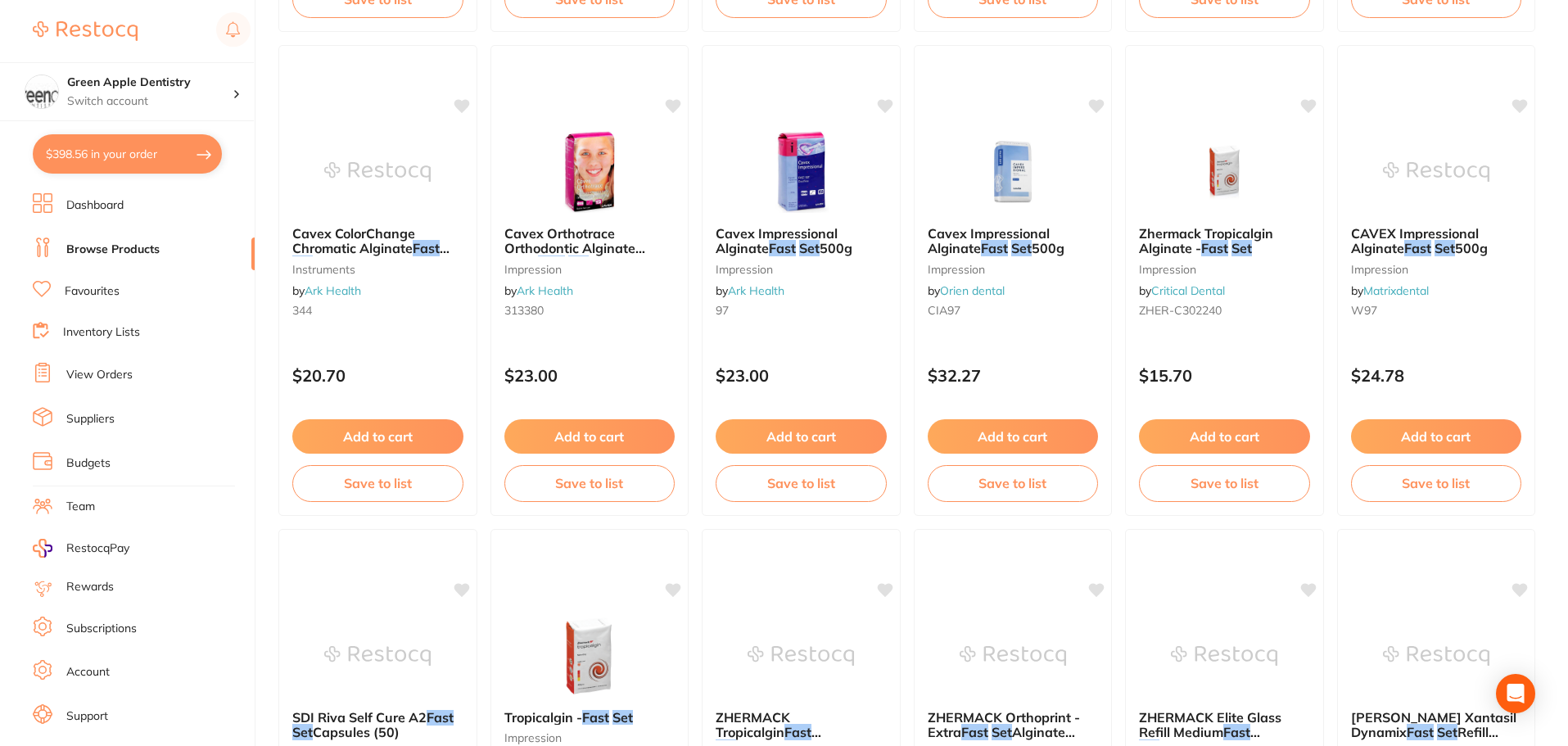
click at [131, 250] on link "Browse Products" at bounding box center [113, 249] width 93 height 17
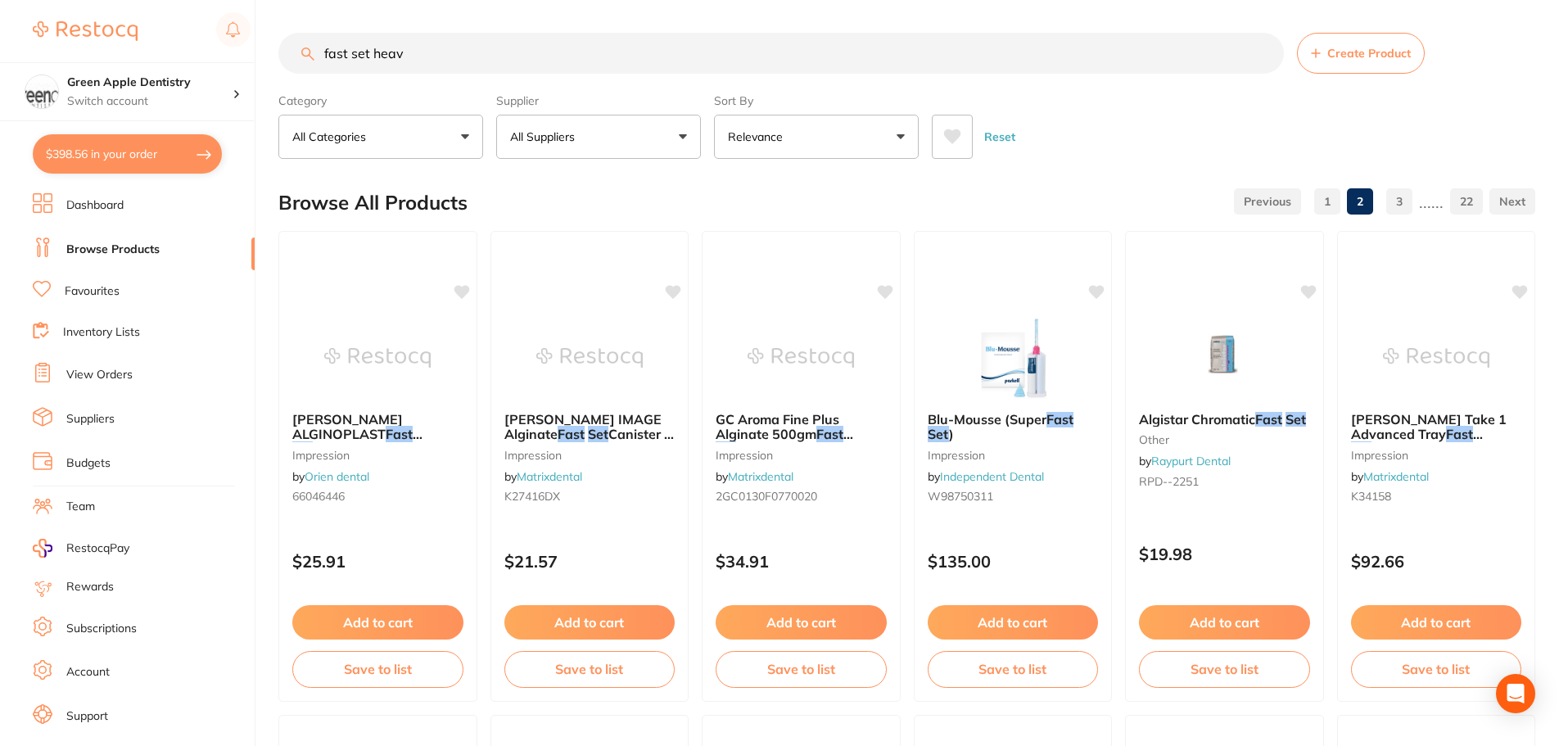
click at [686, 37] on input "fast set heav" at bounding box center [781, 52] width 1006 height 41
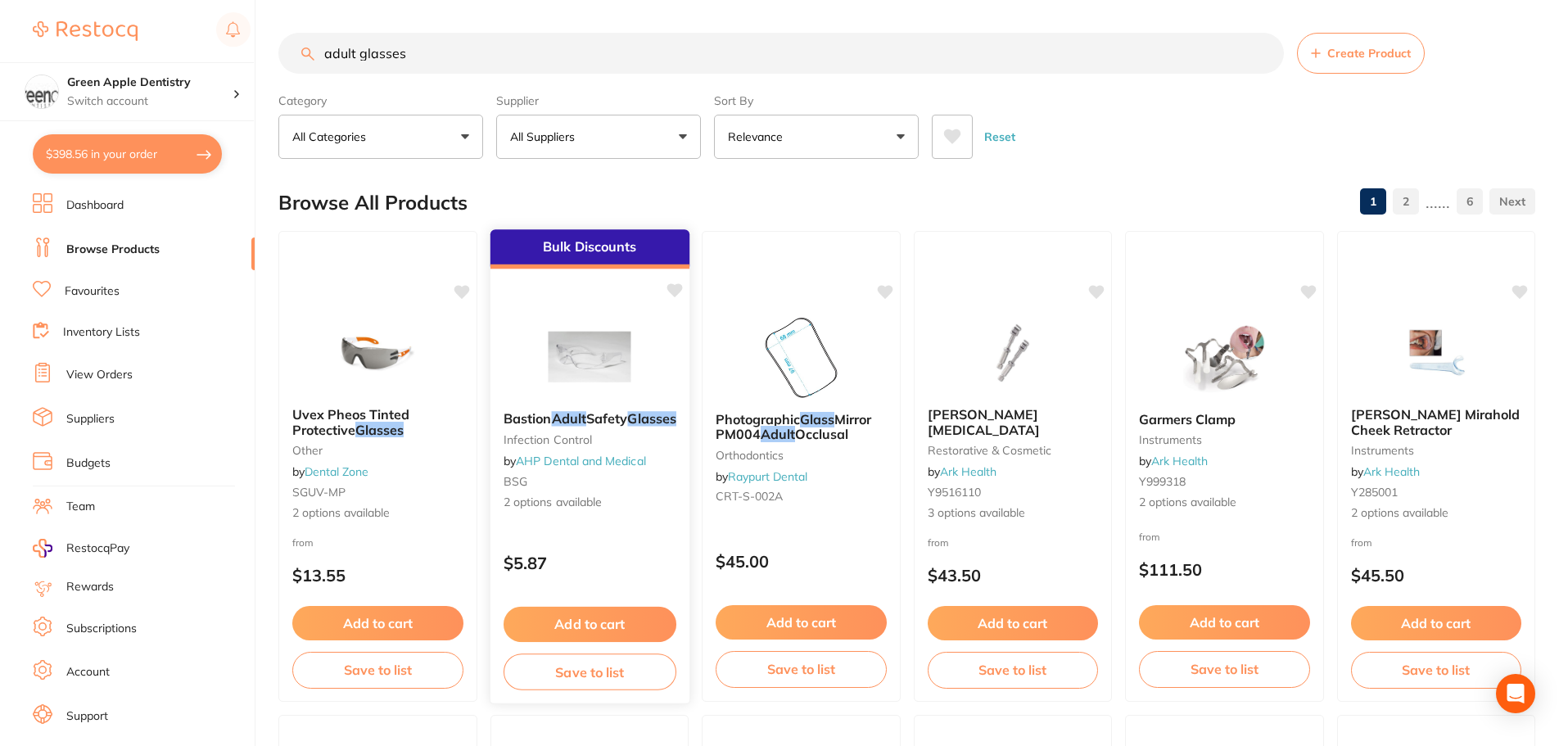
type input "adult glasses"
click at [591, 354] on img at bounding box center [589, 357] width 107 height 83
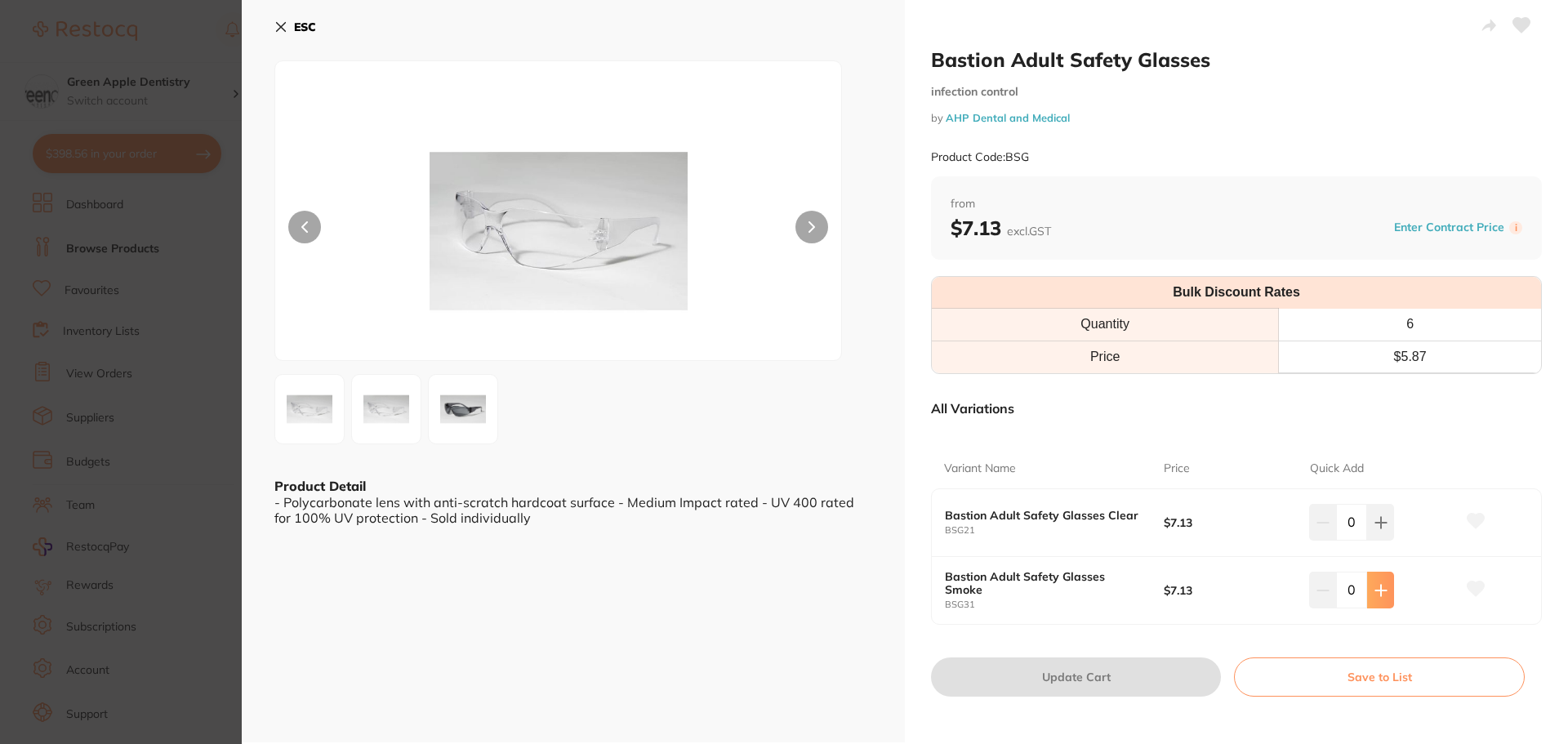
click at [1377, 584] on icon at bounding box center [1380, 590] width 13 height 13
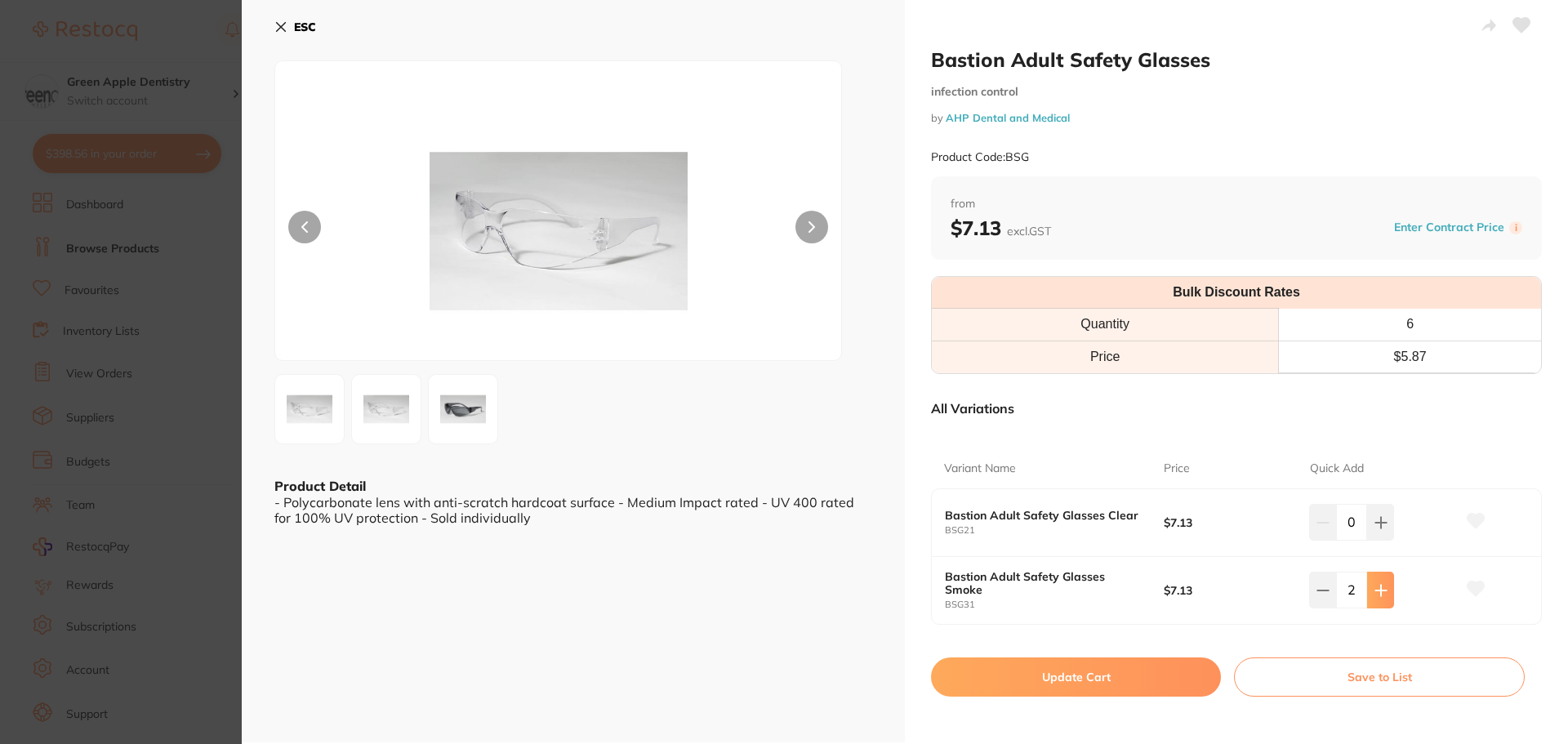
click at [1377, 584] on icon at bounding box center [1380, 590] width 13 height 13
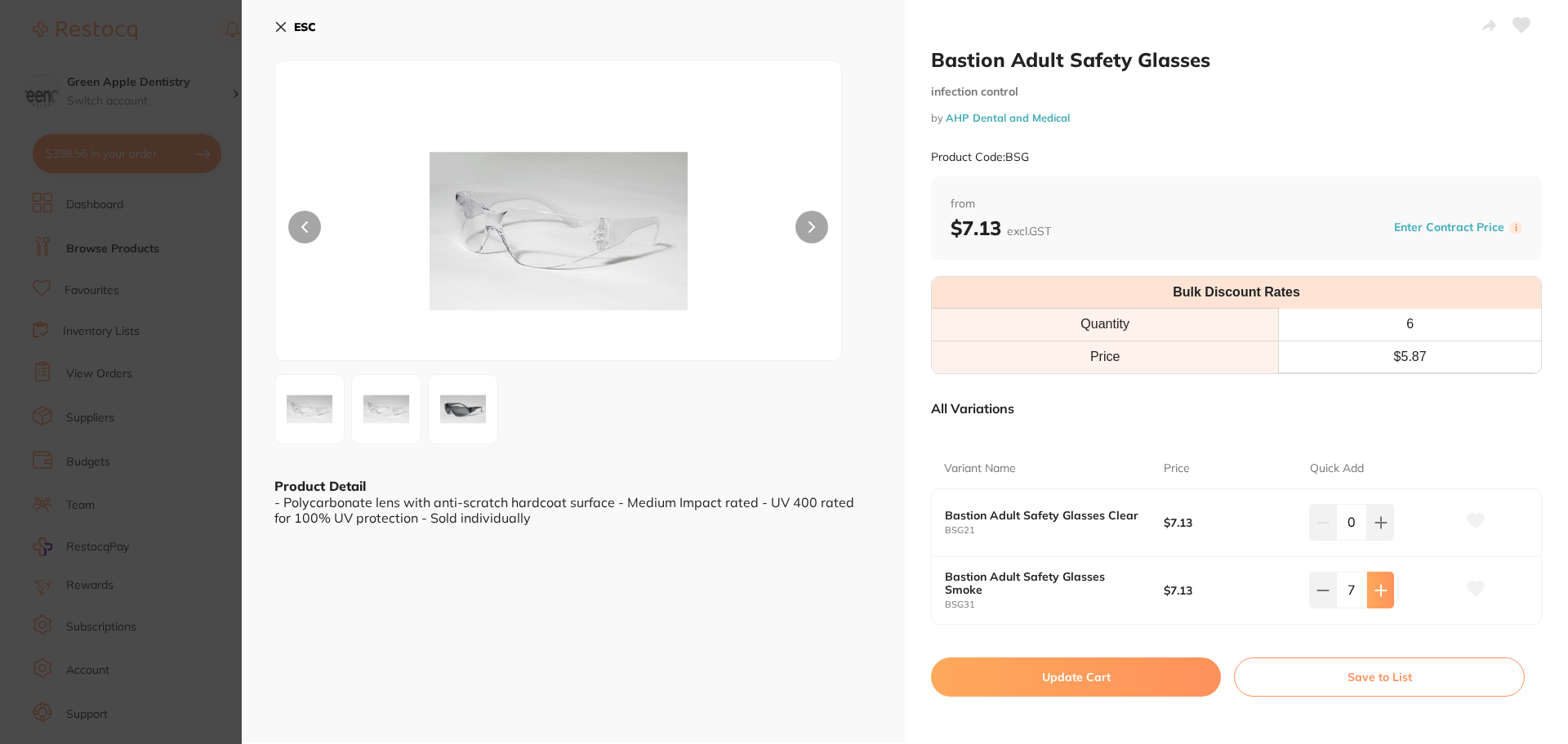
click at [1377, 584] on icon at bounding box center [1380, 590] width 13 height 13
type input "10"
click at [1068, 681] on button "Update Cart" at bounding box center [1076, 677] width 290 height 39
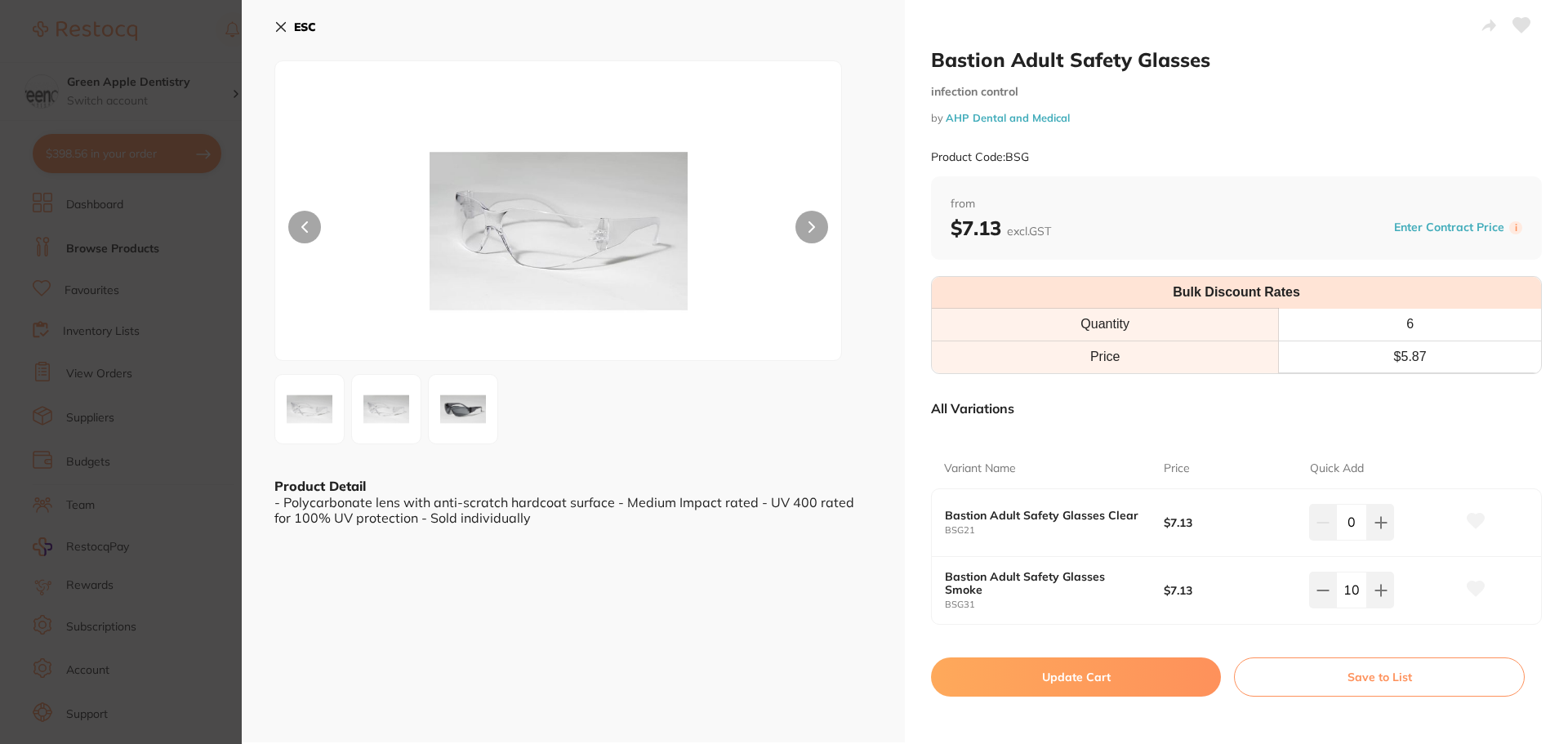
checkbox input "false"
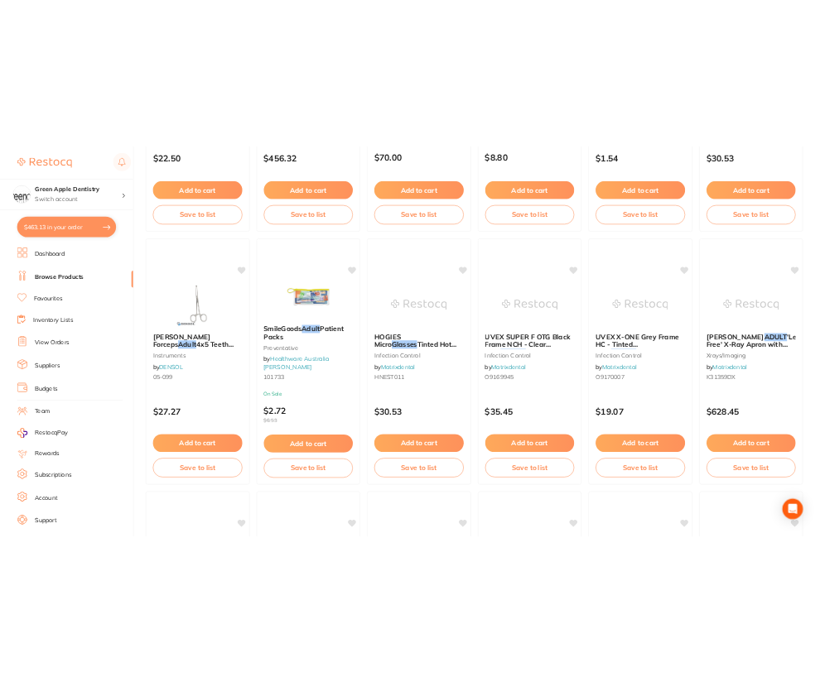
scroll to position [1739, 0]
